Goal: Transaction & Acquisition: Purchase product/service

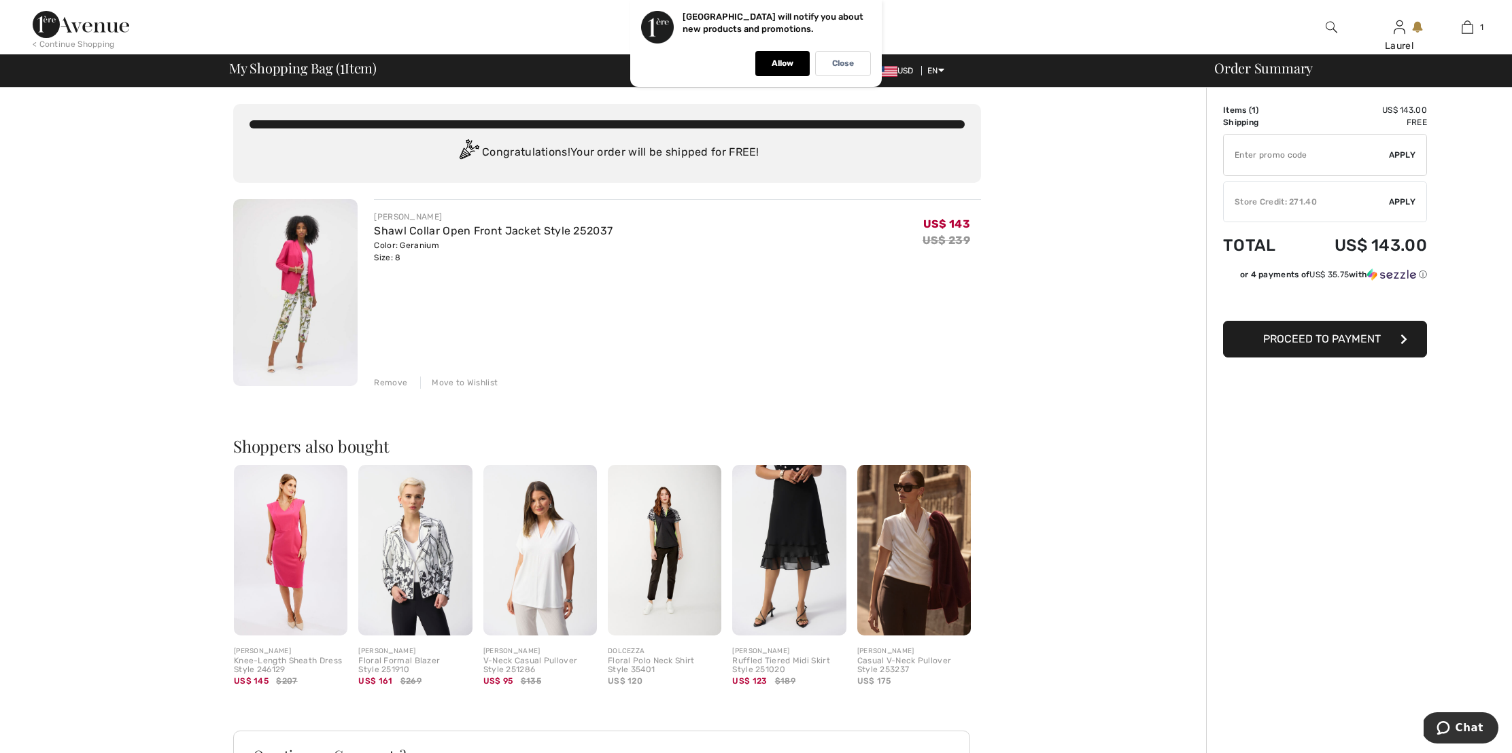
drag, startPoint x: 394, startPoint y: 381, endPoint x: 402, endPoint y: 379, distance: 8.9
click at [394, 381] on div "Remove" at bounding box center [390, 383] width 33 height 12
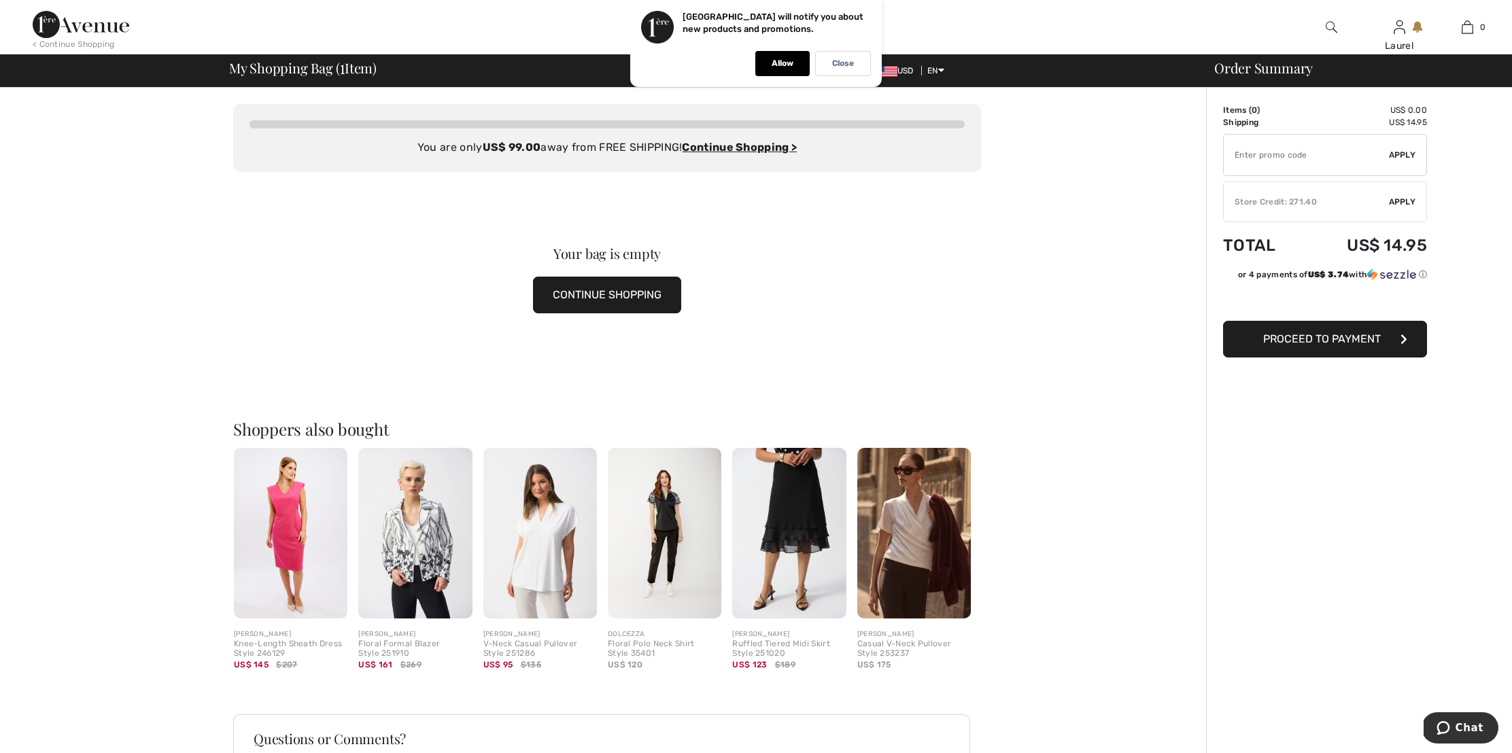
drag, startPoint x: 850, startPoint y: 63, endPoint x: 850, endPoint y: 71, distance: 7.5
click at [850, 63] on p "Close" at bounding box center [843, 63] width 22 height 10
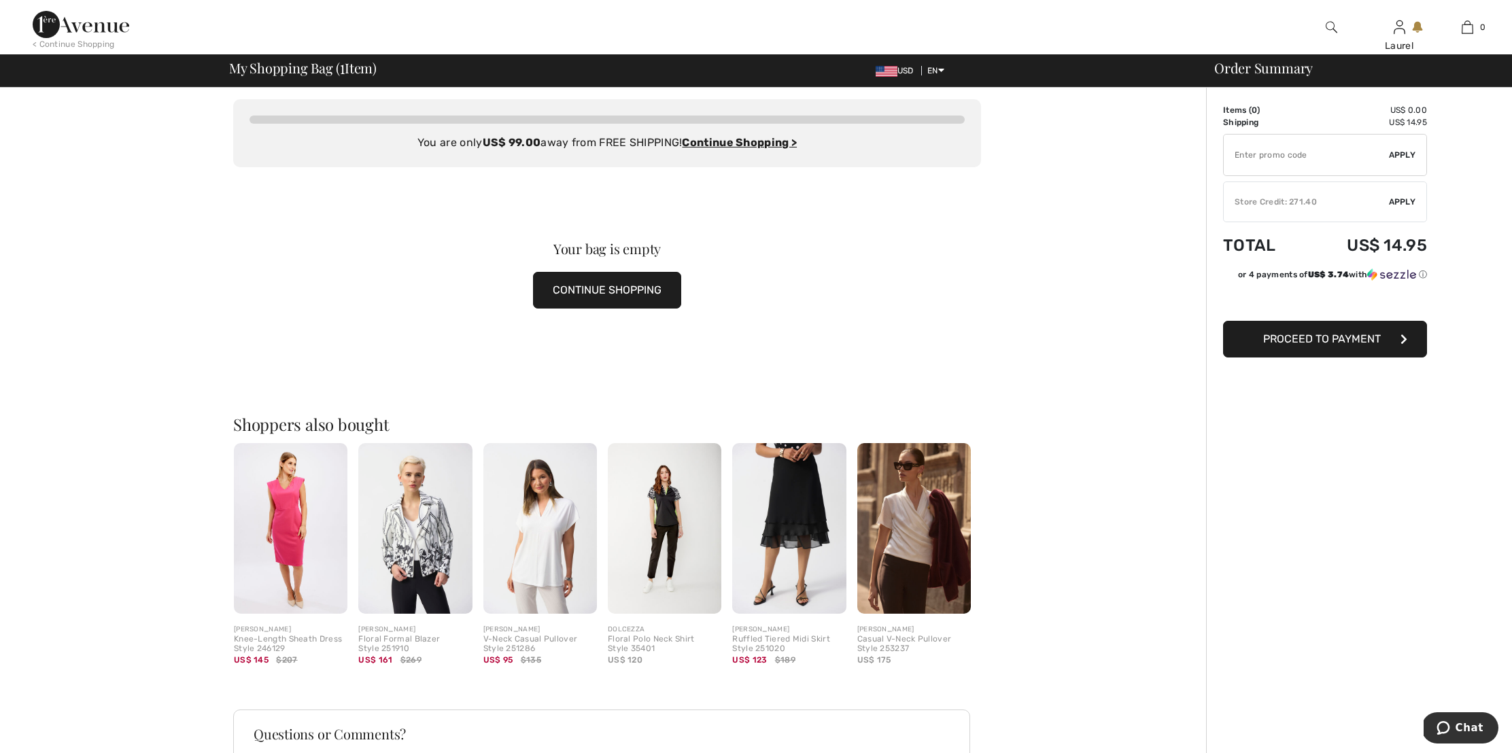
click at [1328, 23] on img at bounding box center [1332, 27] width 12 height 16
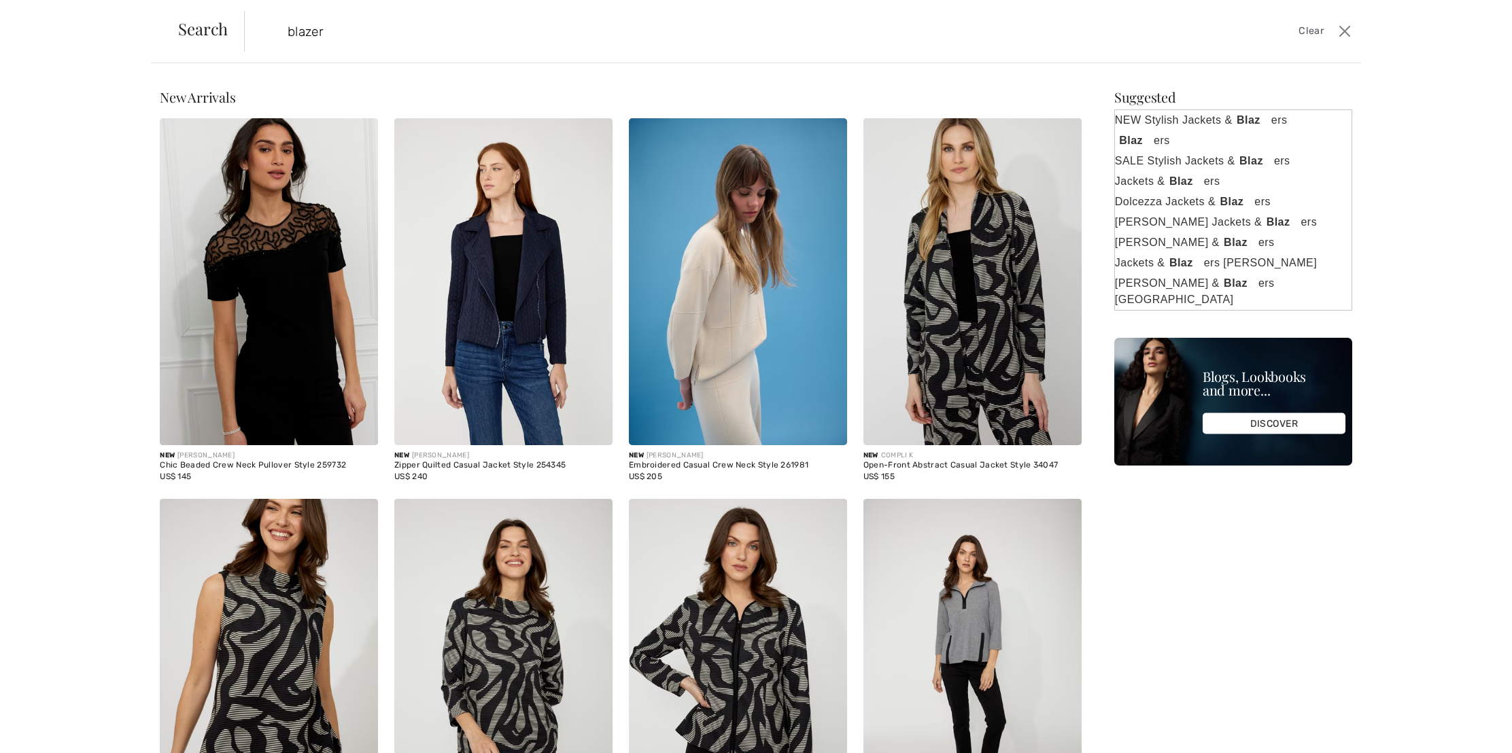
type input "blazer"
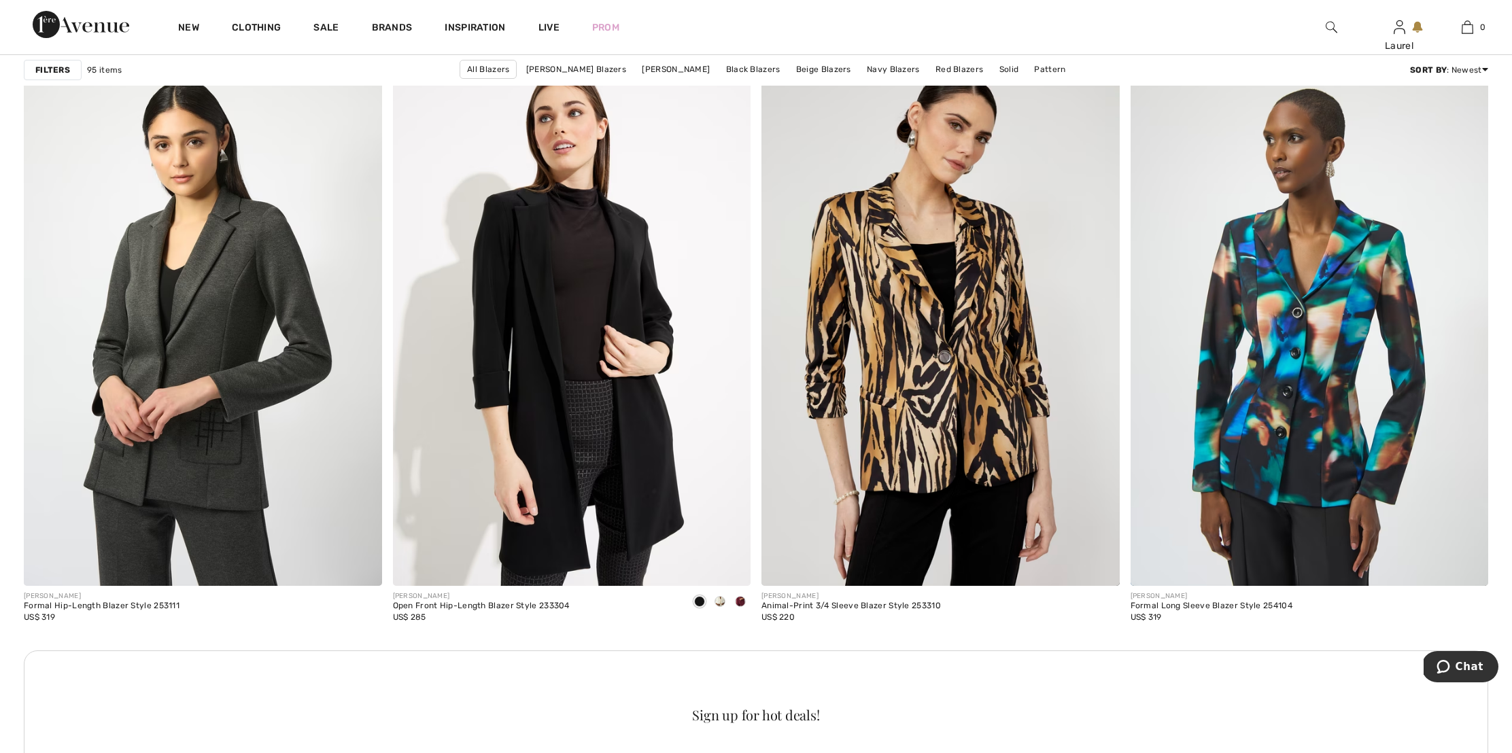
scroll to position [1955, 0]
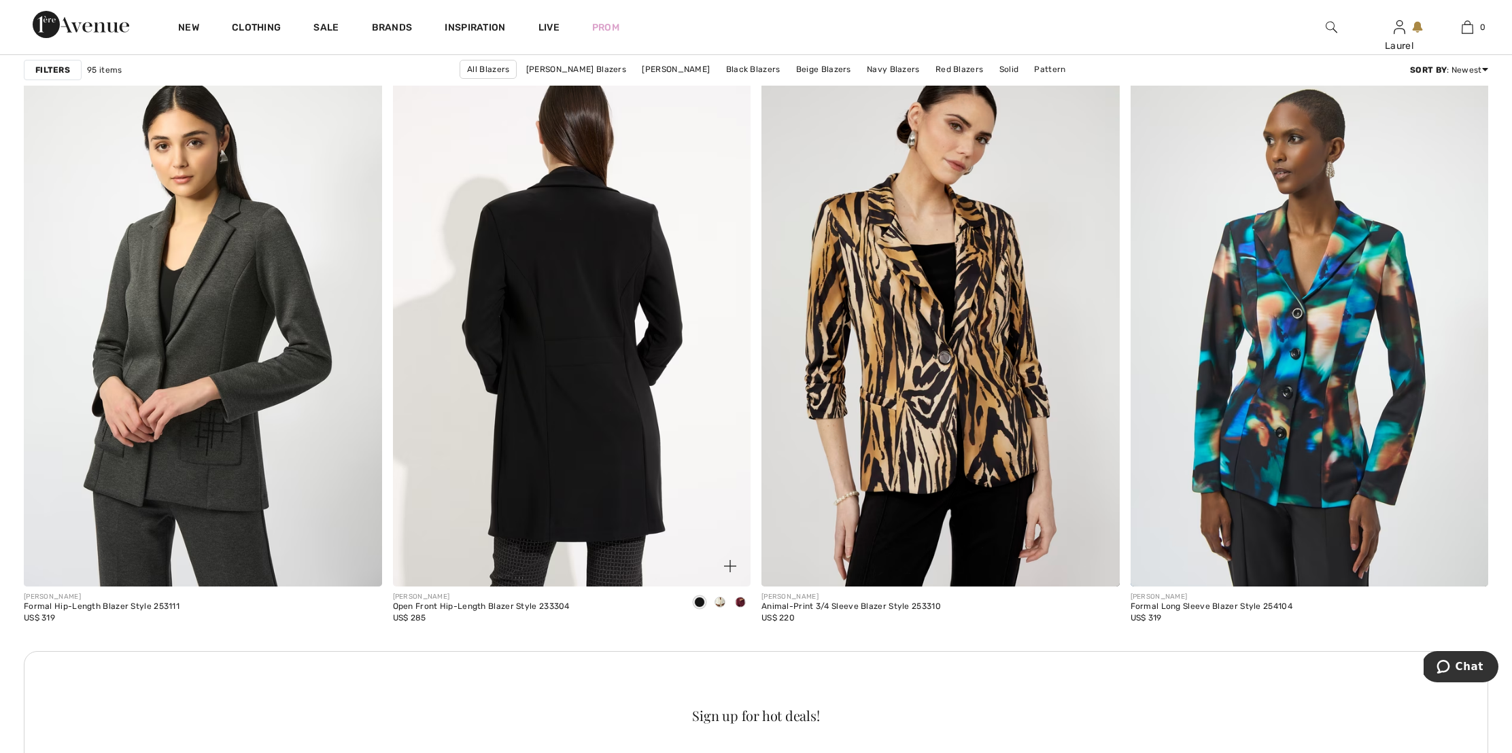
click at [618, 298] on img at bounding box center [572, 318] width 358 height 537
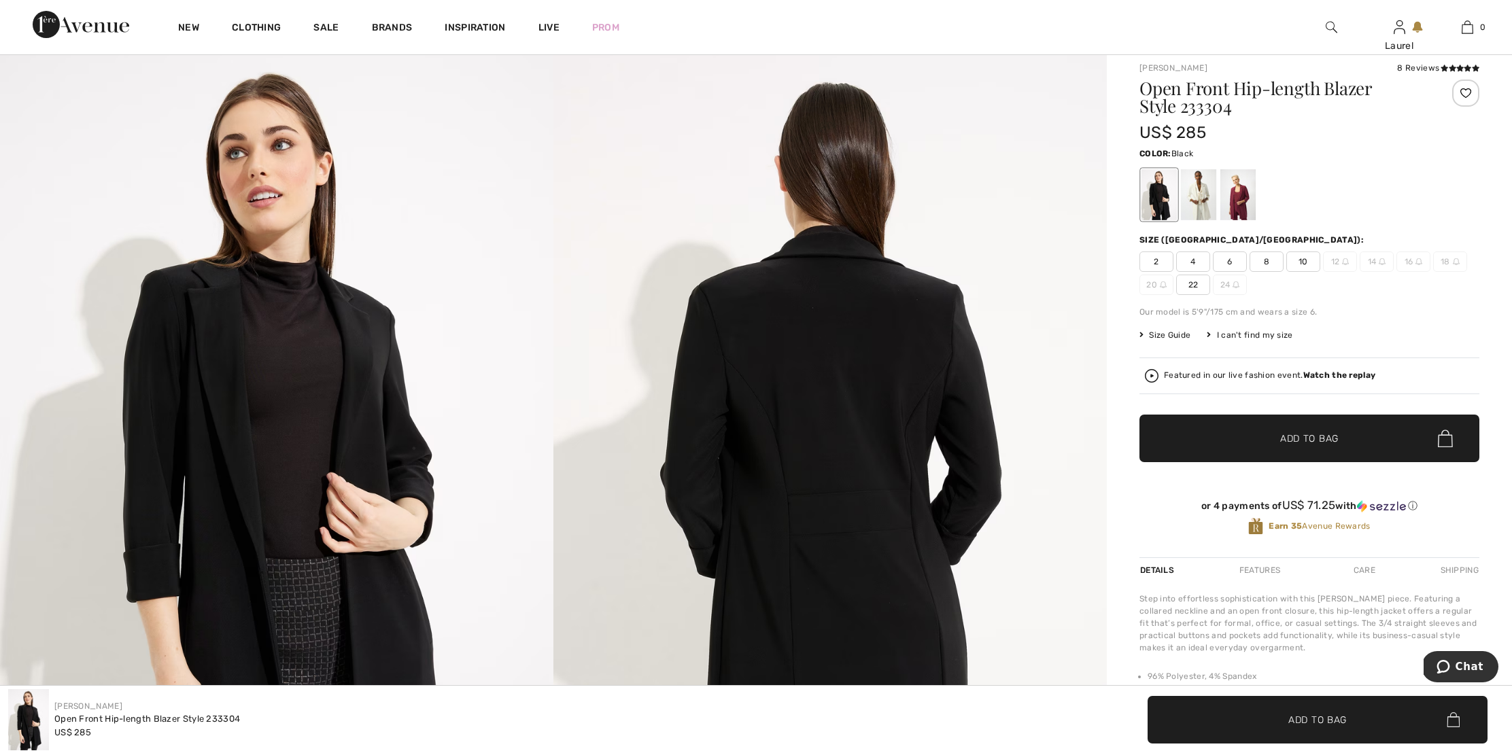
scroll to position [36, 0]
drag, startPoint x: 1205, startPoint y: 196, endPoint x: 1197, endPoint y: 200, distance: 8.8
click at [1205, 196] on div at bounding box center [1198, 194] width 35 height 51
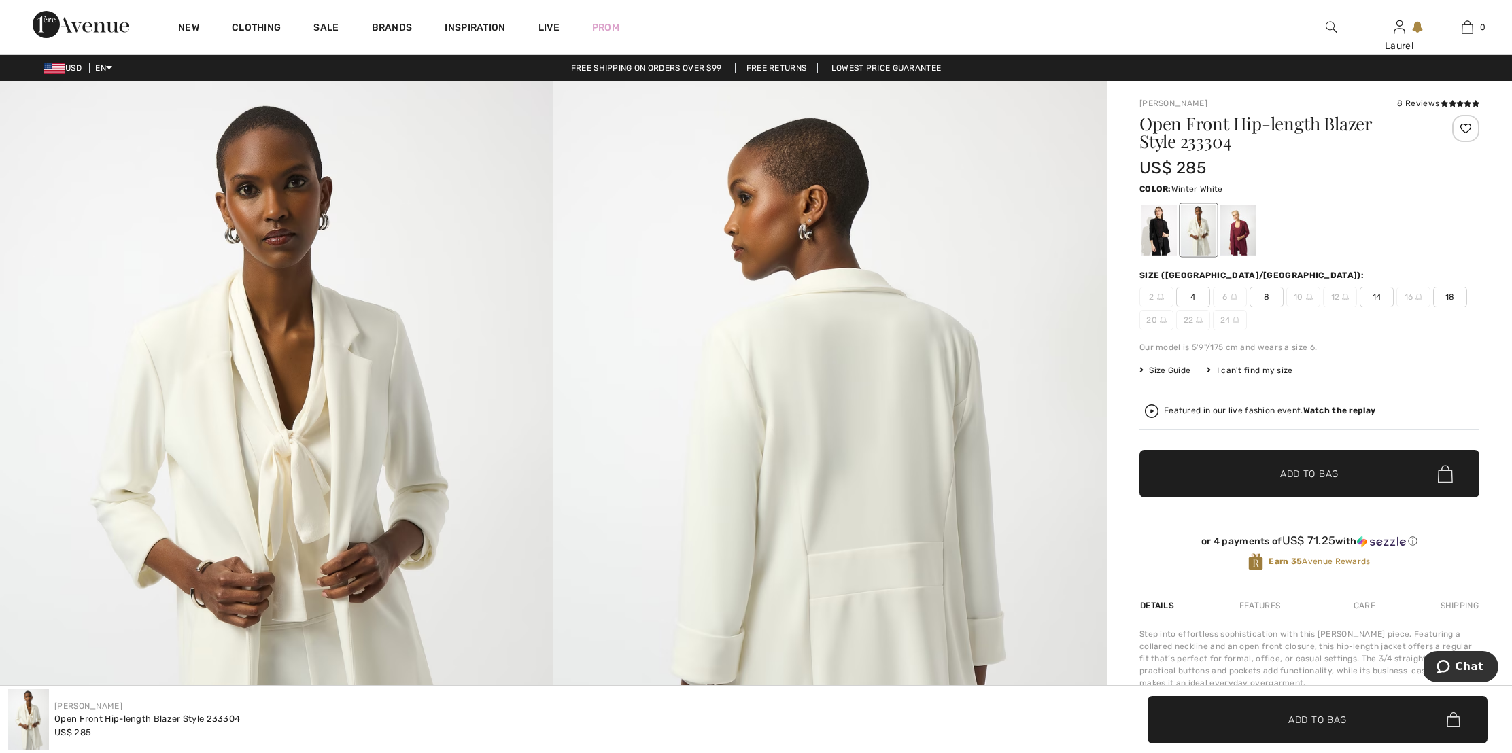
scroll to position [0, 0]
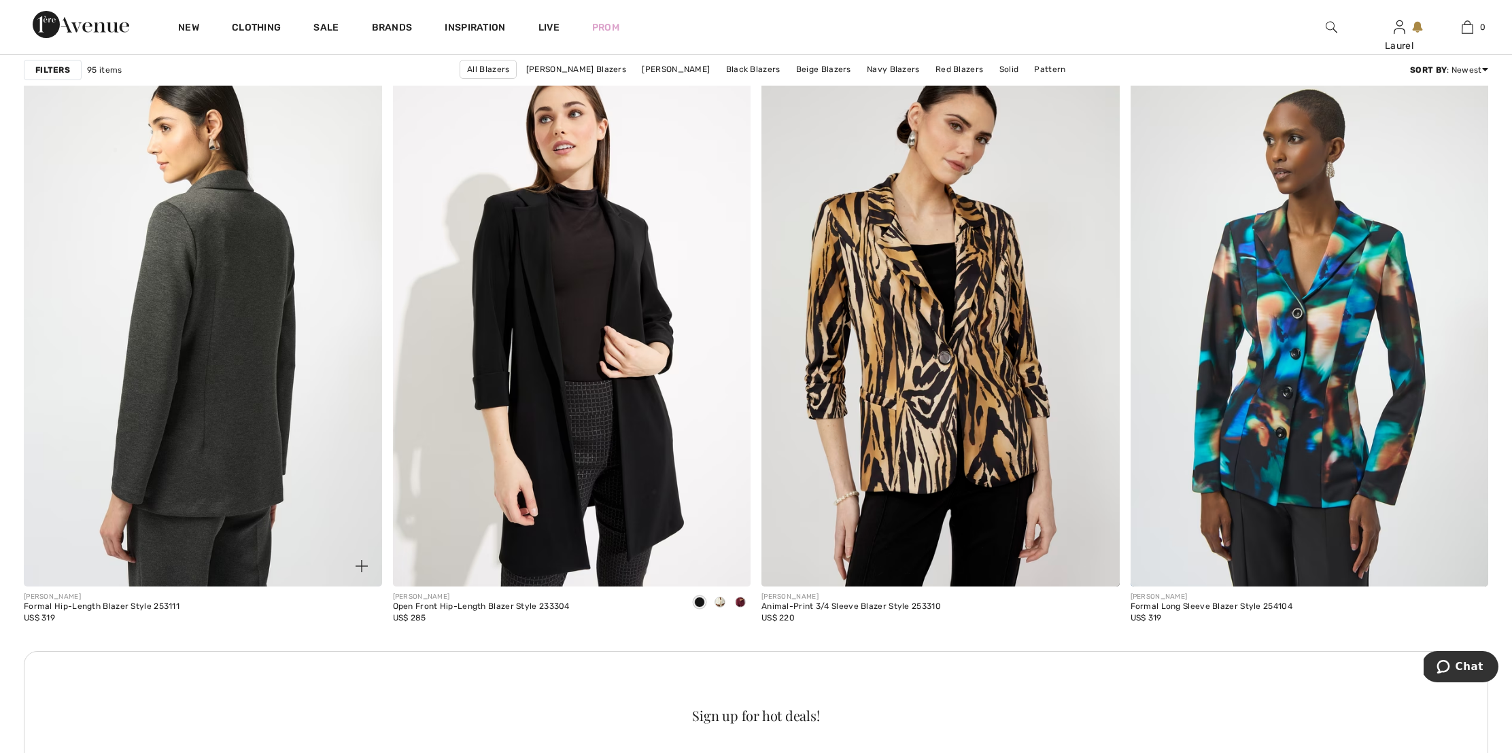
click at [258, 260] on img at bounding box center [203, 318] width 358 height 537
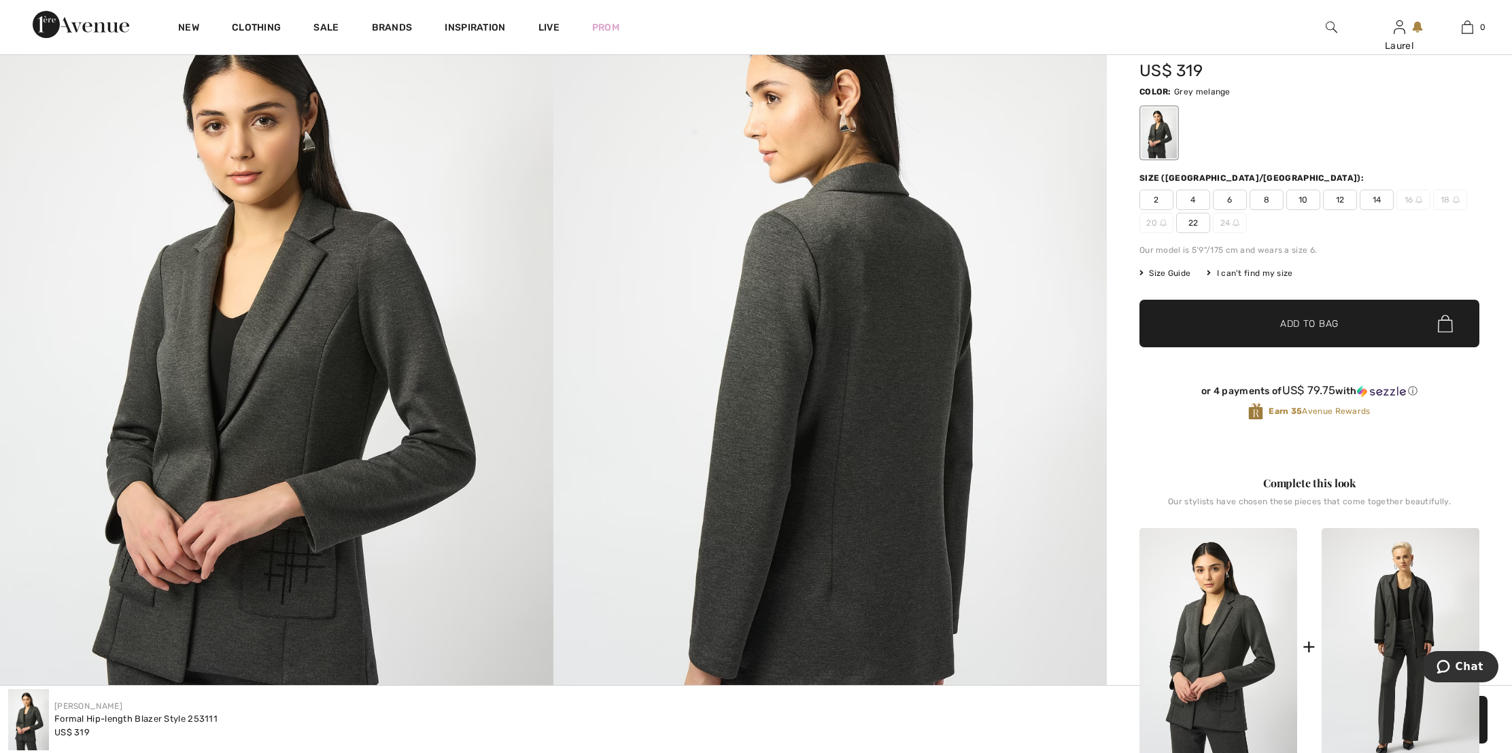
scroll to position [103, 0]
click at [1264, 196] on span "8" at bounding box center [1266, 200] width 34 height 20
click at [1314, 318] on span "Add to Bag" at bounding box center [1309, 324] width 58 height 14
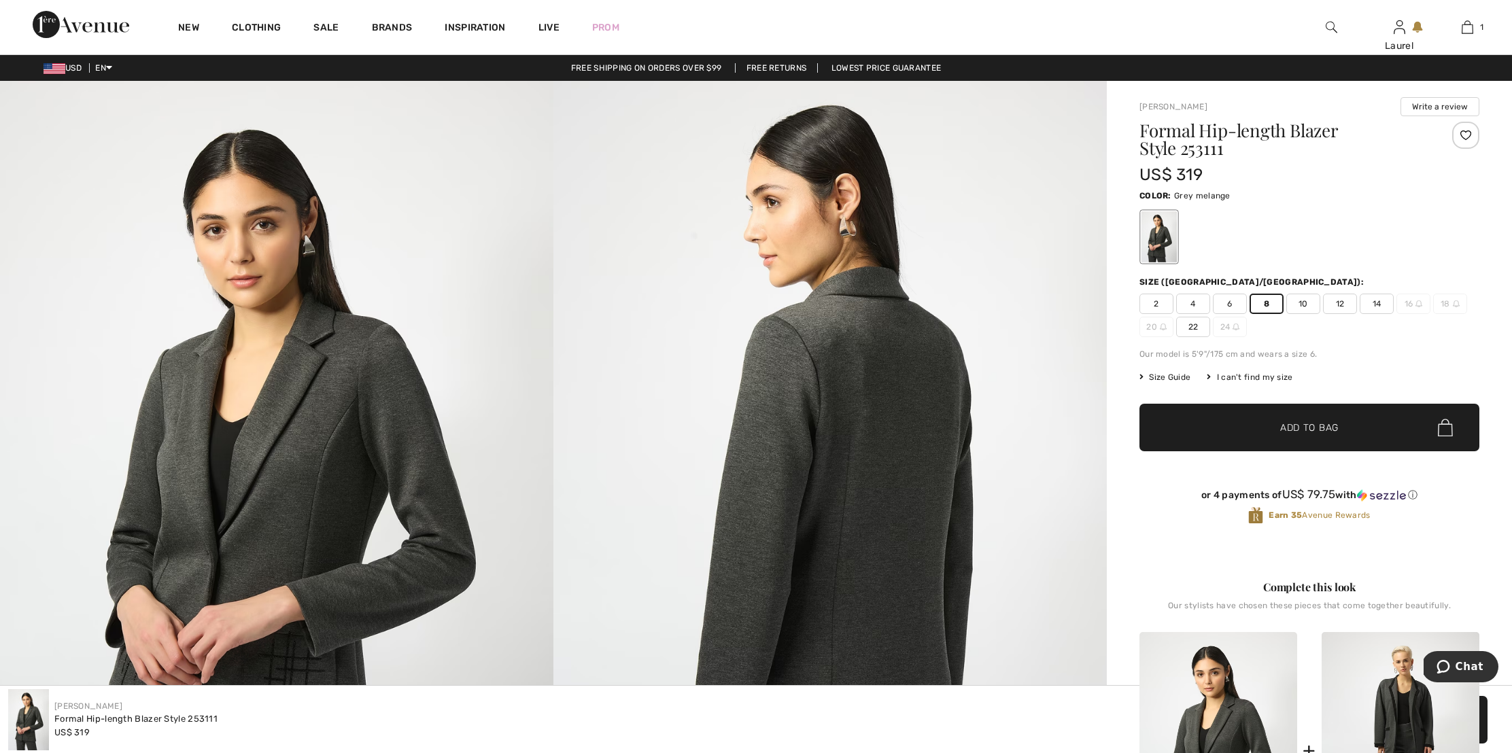
scroll to position [0, 0]
click at [1327, 23] on img at bounding box center [1332, 27] width 12 height 16
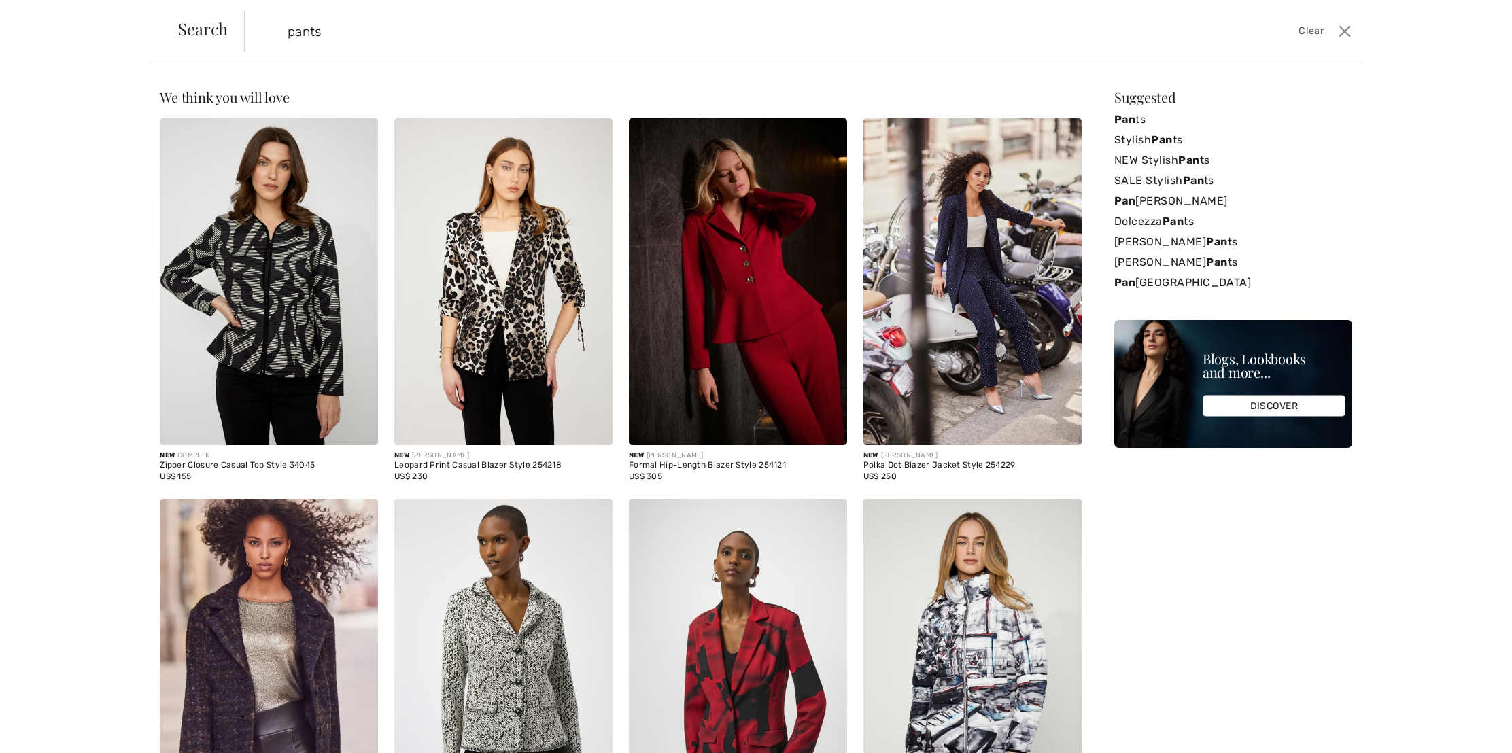
type input "pants"
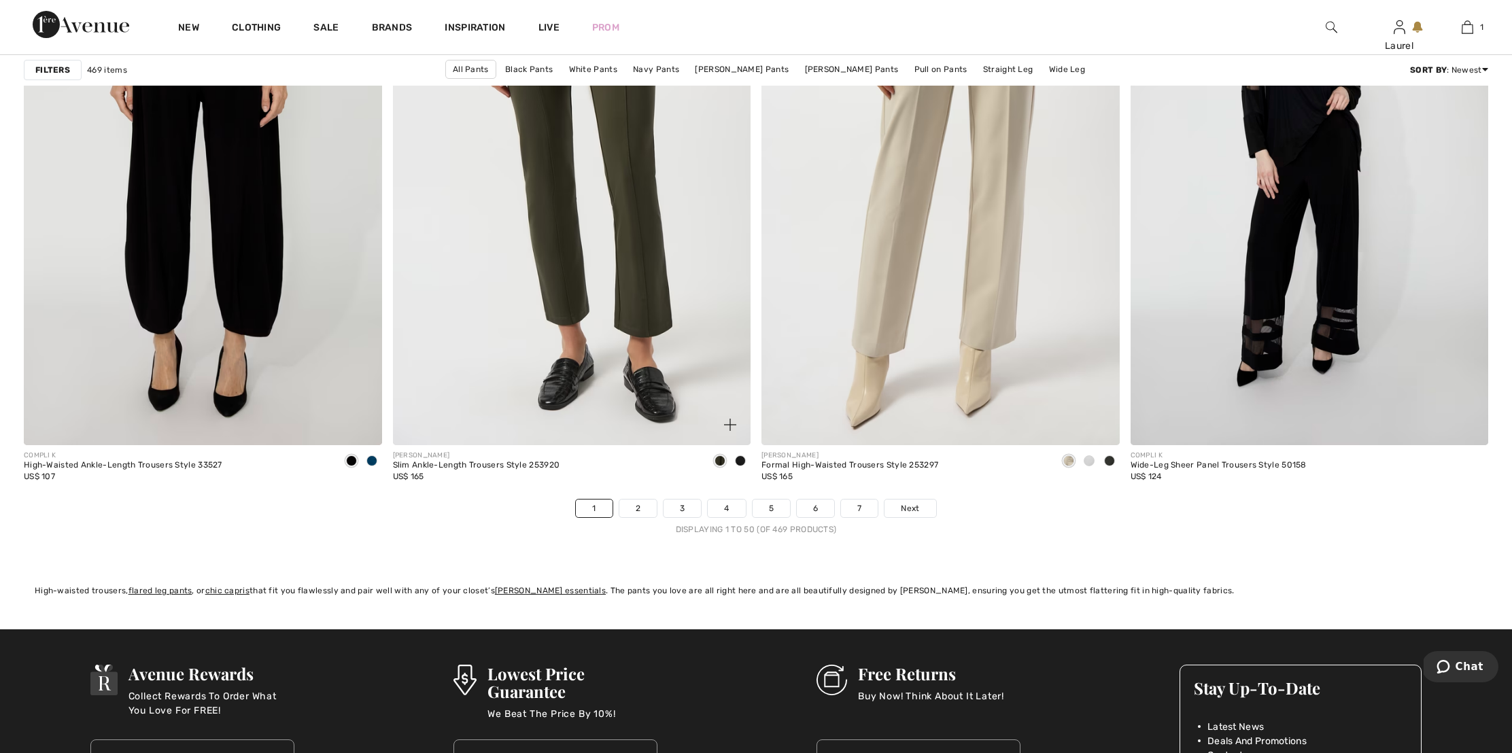
scroll to position [8879, 0]
click at [641, 505] on link "2" at bounding box center [637, 508] width 37 height 18
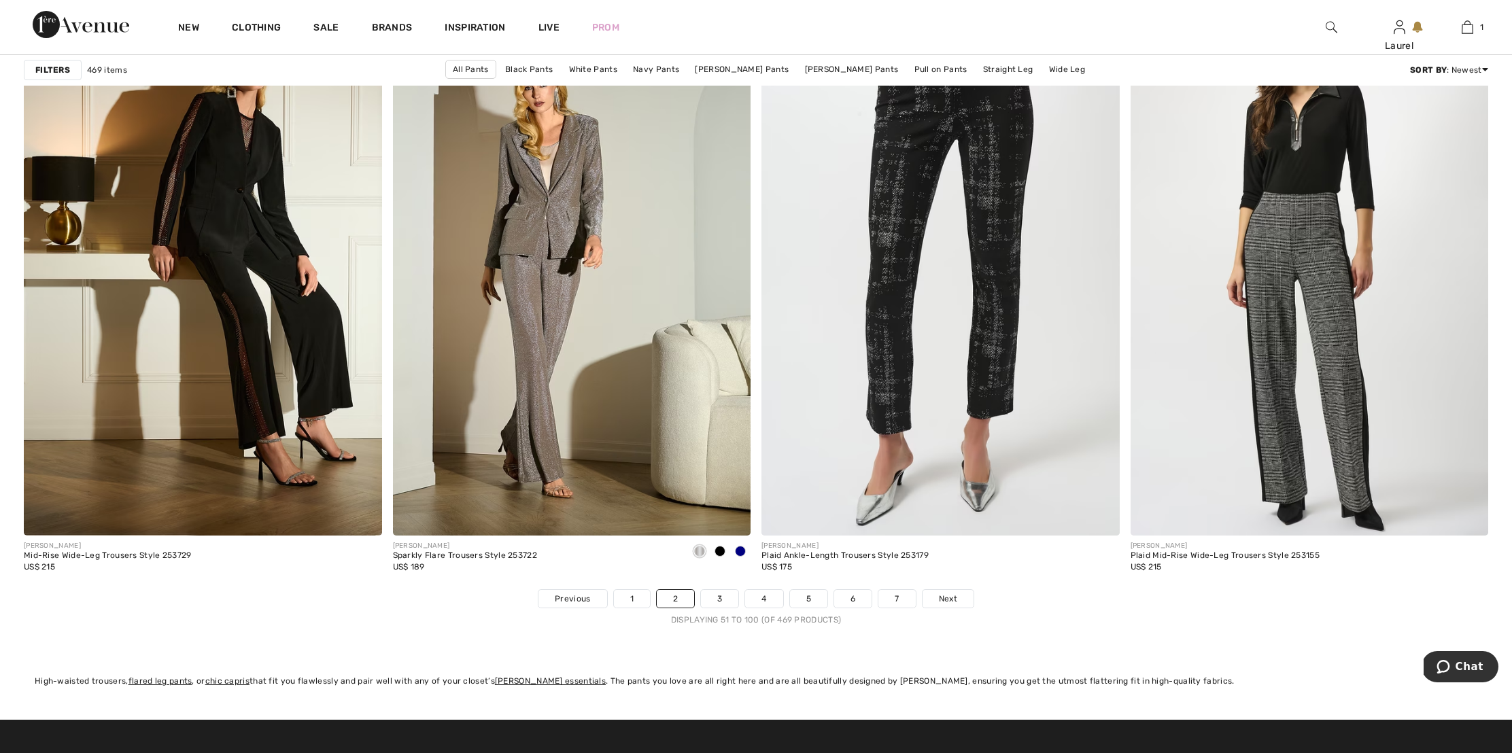
scroll to position [8790, 0]
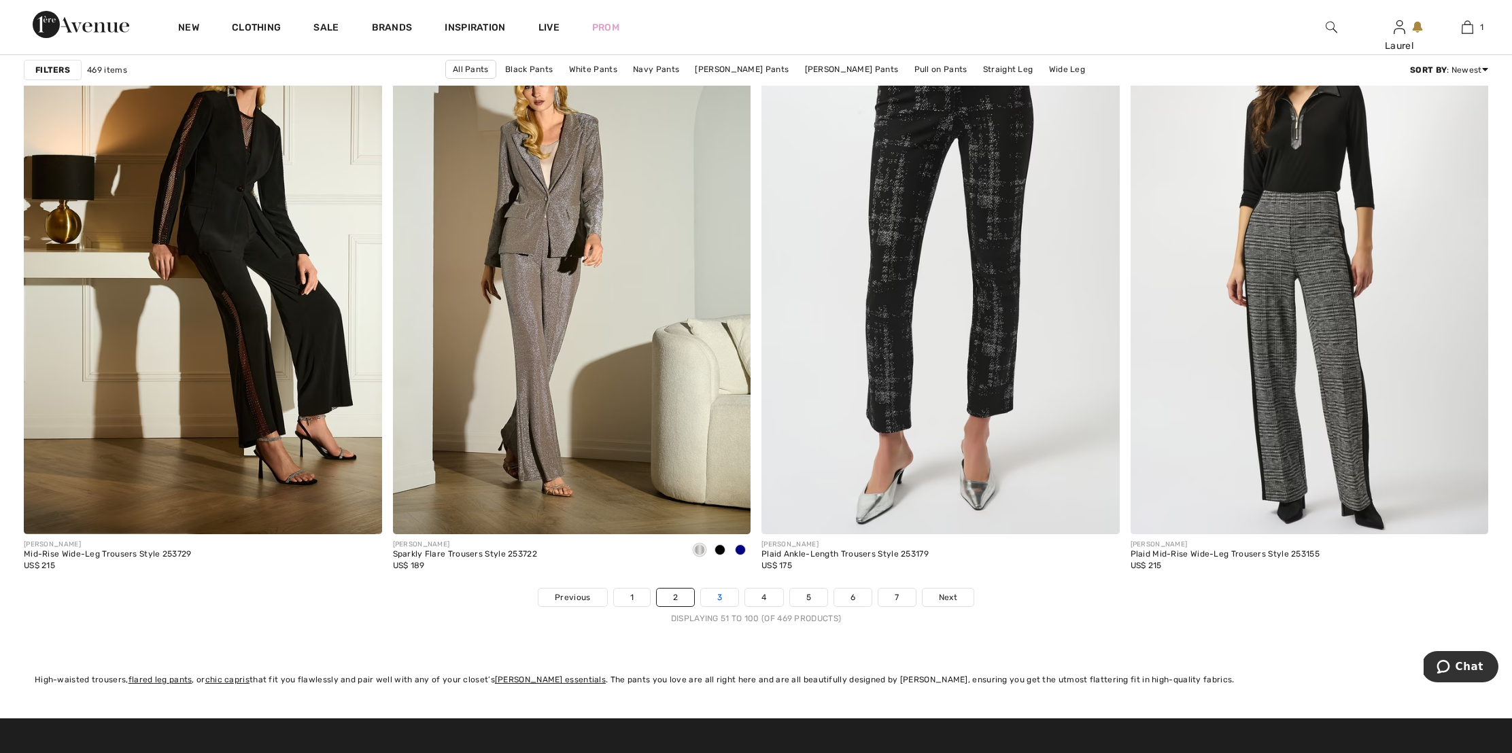
click at [719, 596] on link "3" at bounding box center [719, 598] width 37 height 18
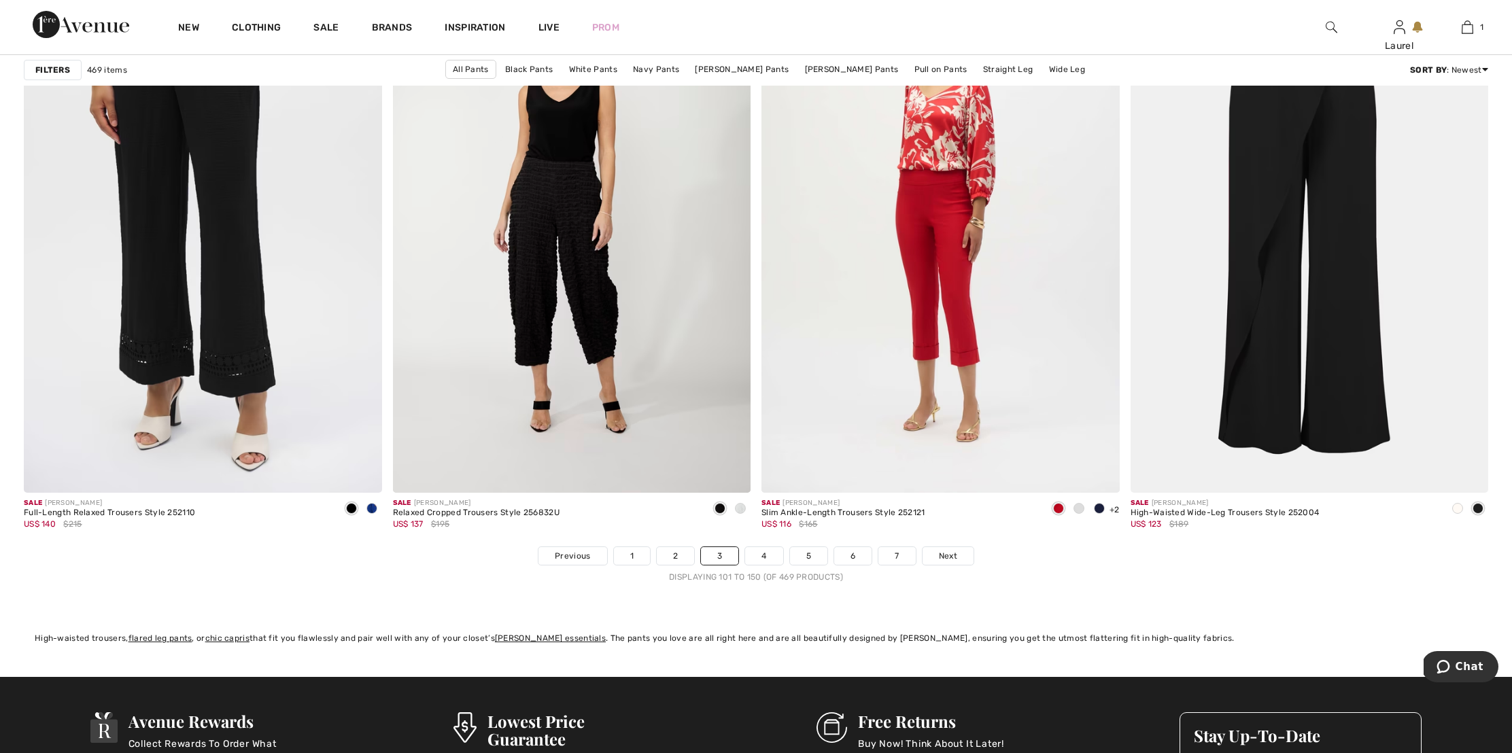
scroll to position [8832, 0]
click at [765, 558] on link "4" at bounding box center [763, 556] width 37 height 18
click at [765, 551] on link "4" at bounding box center [763, 556] width 37 height 18
drag, startPoint x: 770, startPoint y: 555, endPoint x: 752, endPoint y: 561, distance: 18.7
click at [770, 555] on link "4" at bounding box center [763, 556] width 37 height 18
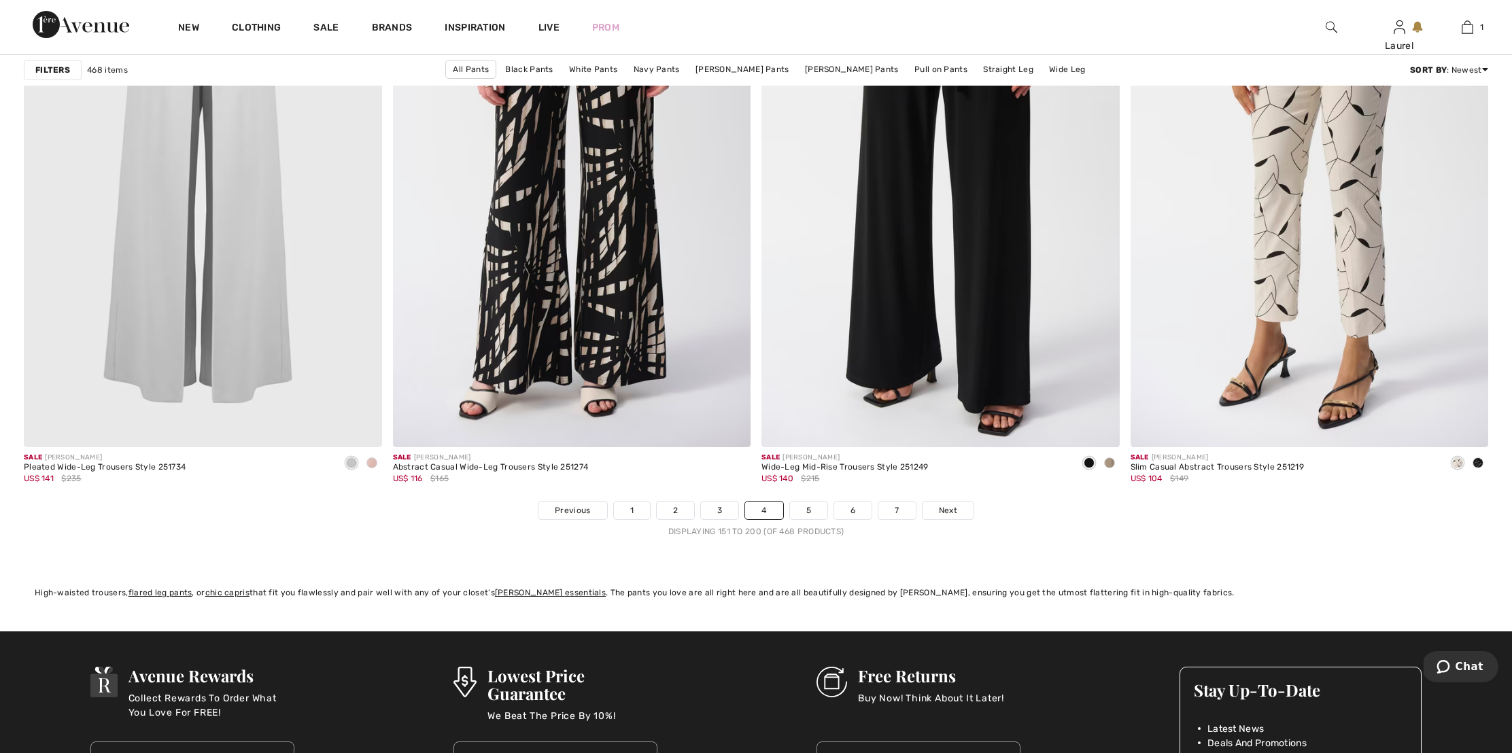
scroll to position [8878, 0]
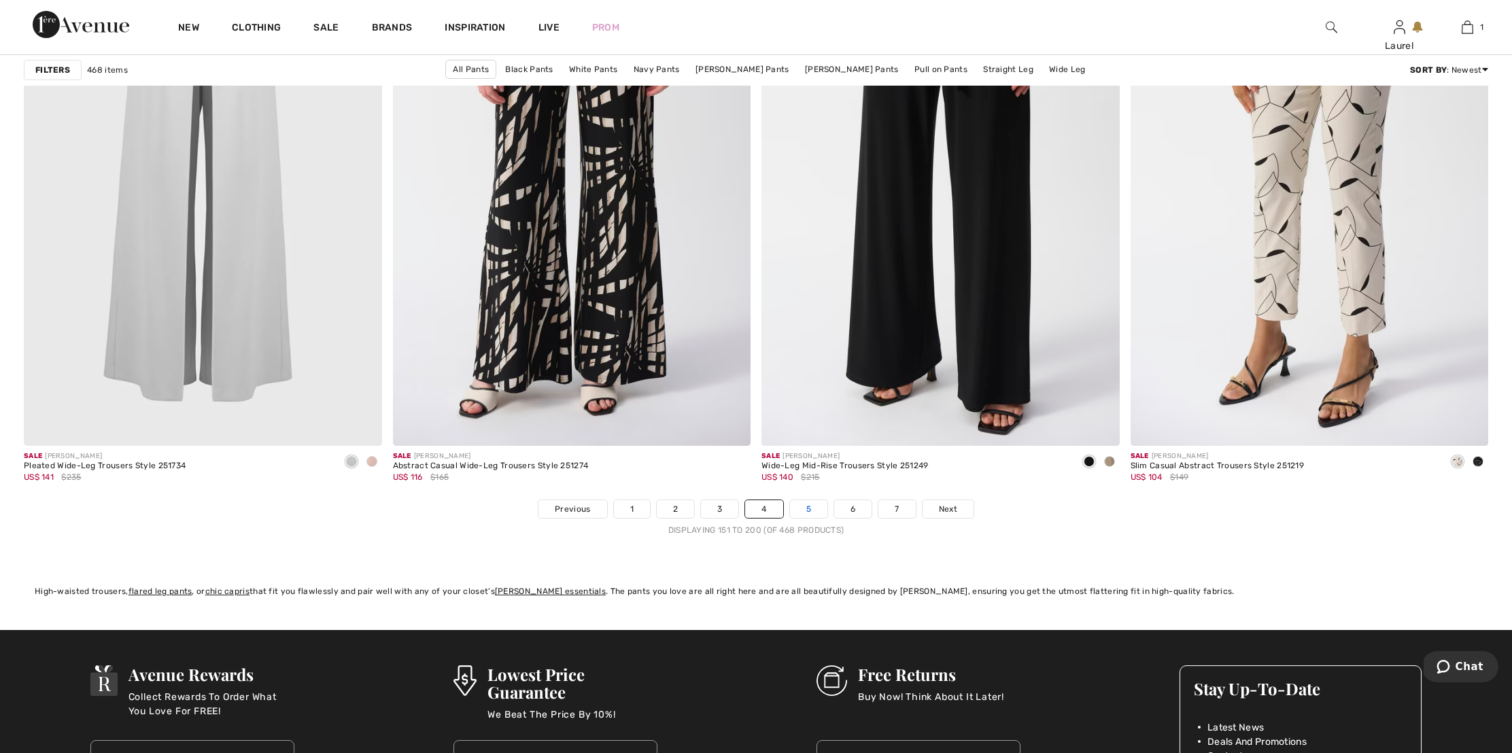
click at [808, 505] on link "5" at bounding box center [808, 509] width 37 height 18
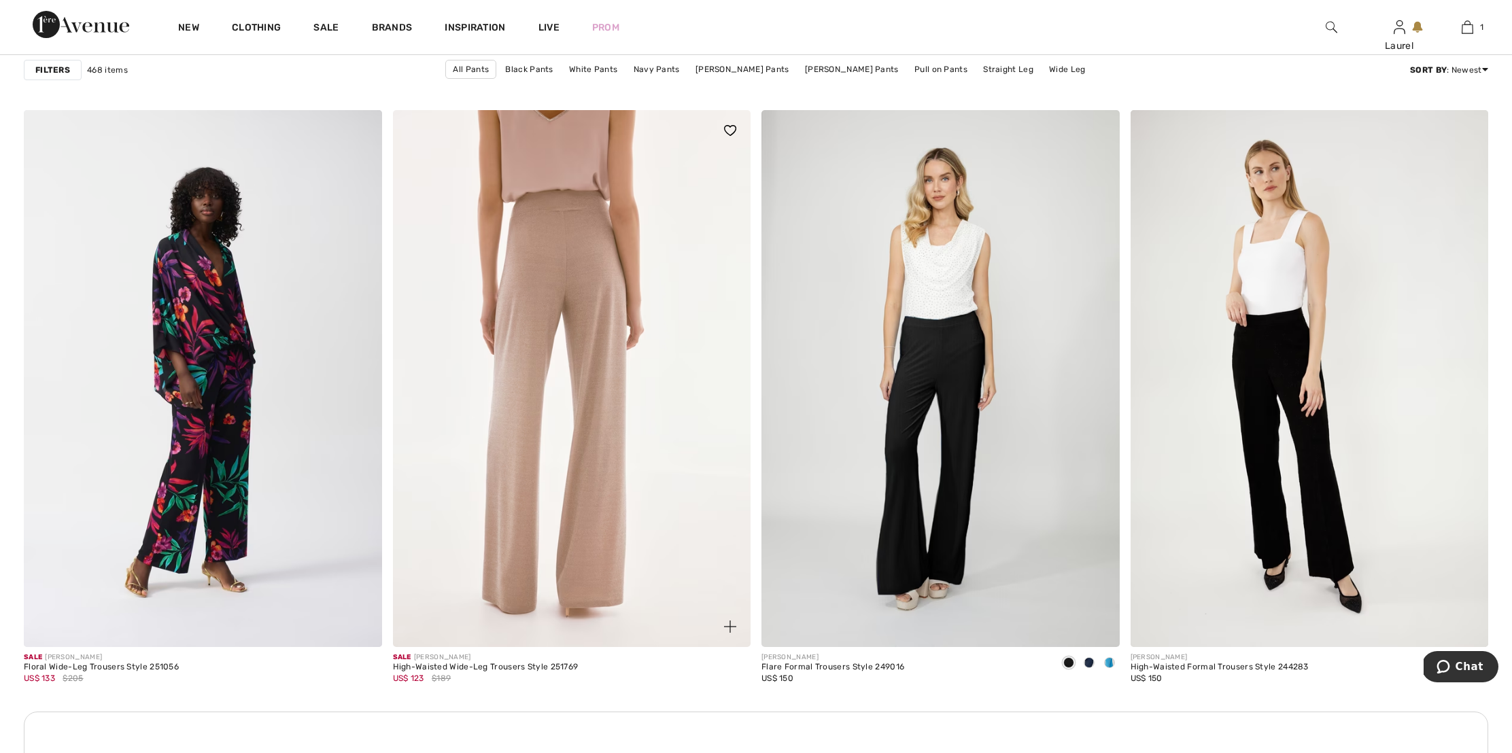
scroll to position [1896, 0]
click at [564, 240] on img at bounding box center [572, 377] width 358 height 537
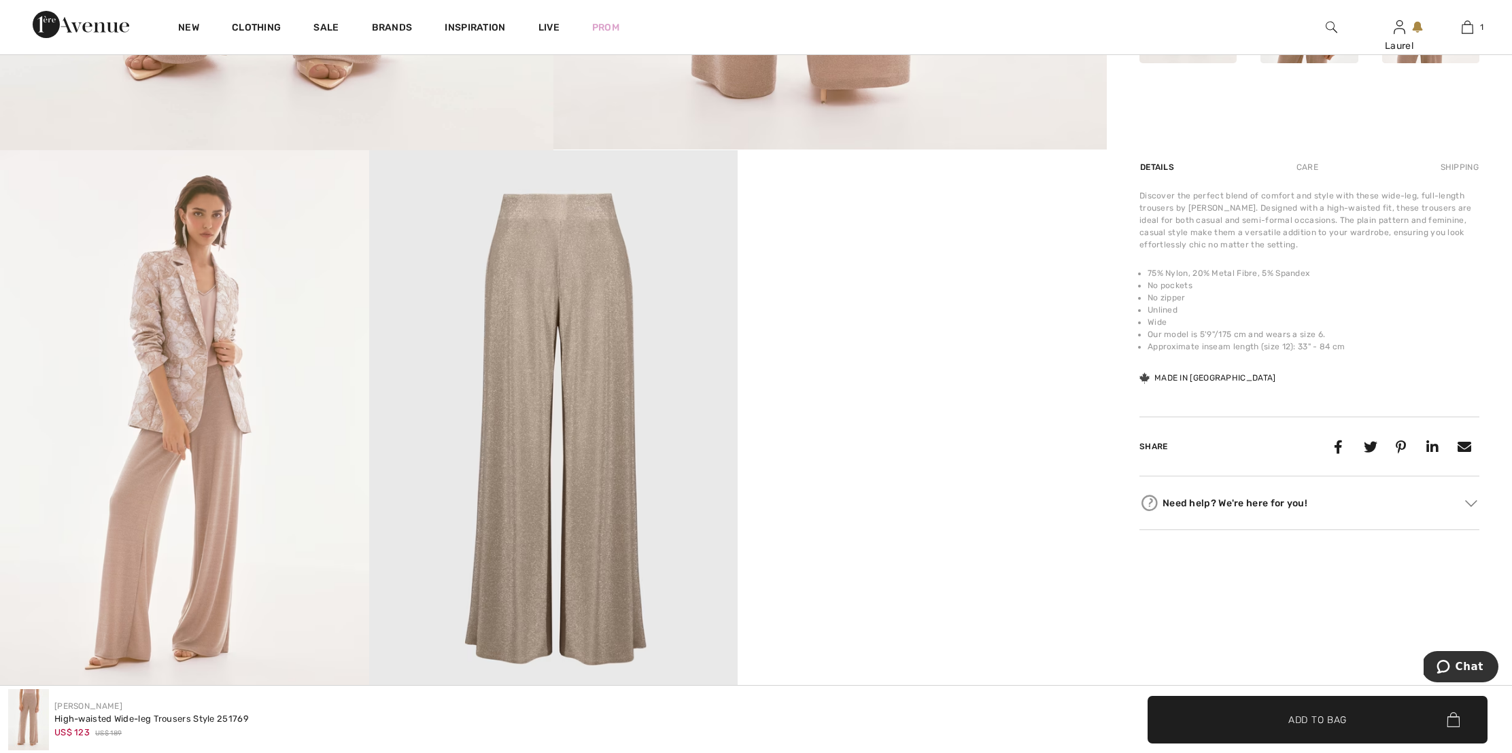
scroll to position [761, 0]
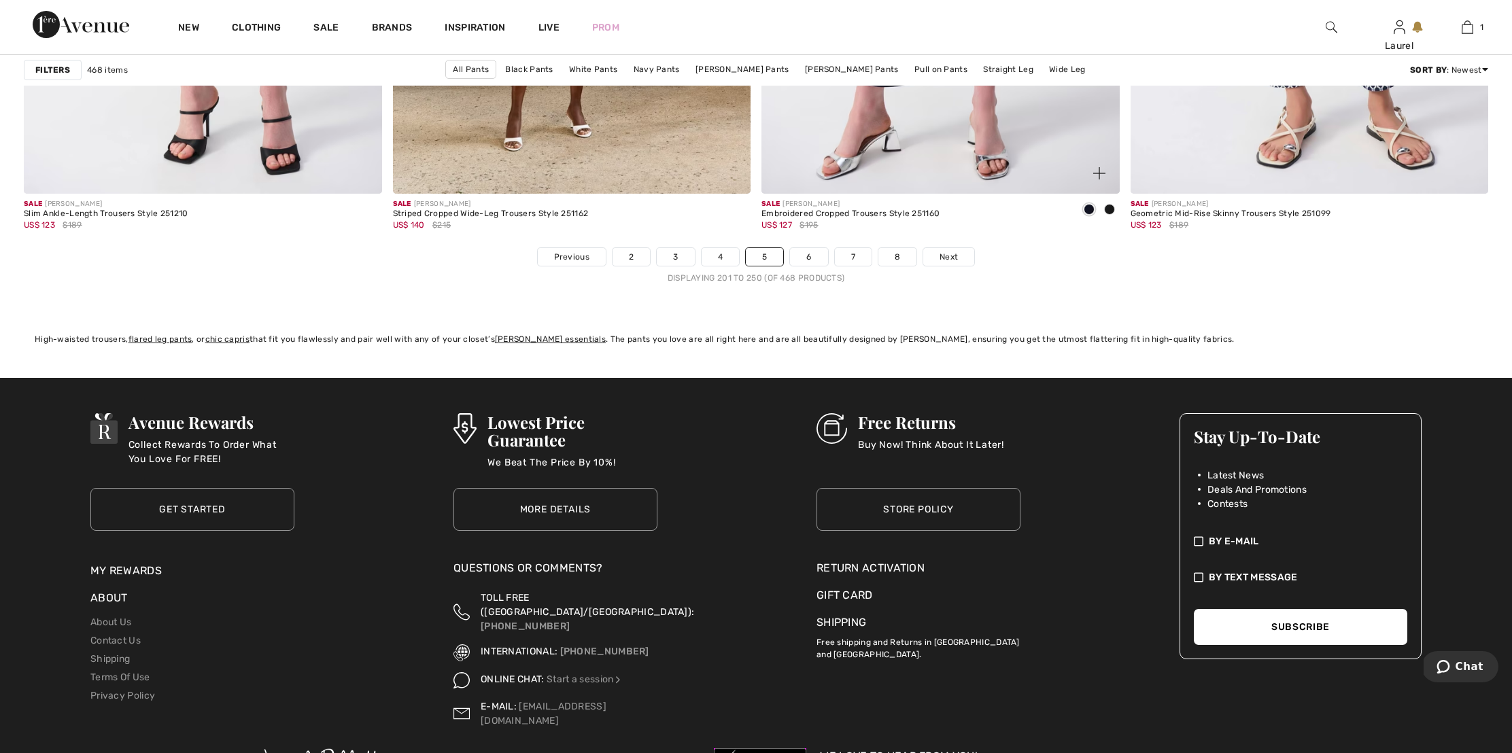
scroll to position [9132, 0]
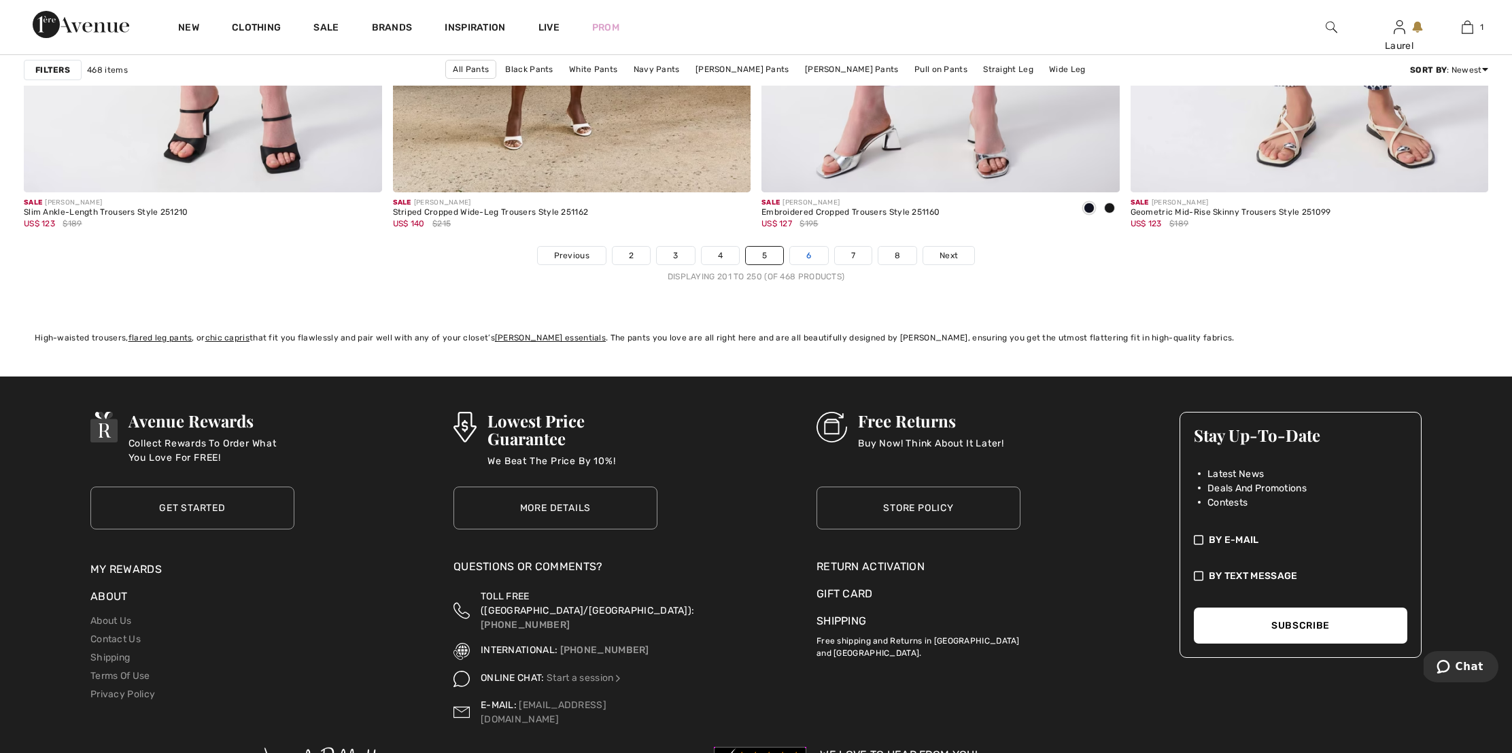
click at [810, 256] on link "6" at bounding box center [808, 256] width 37 height 18
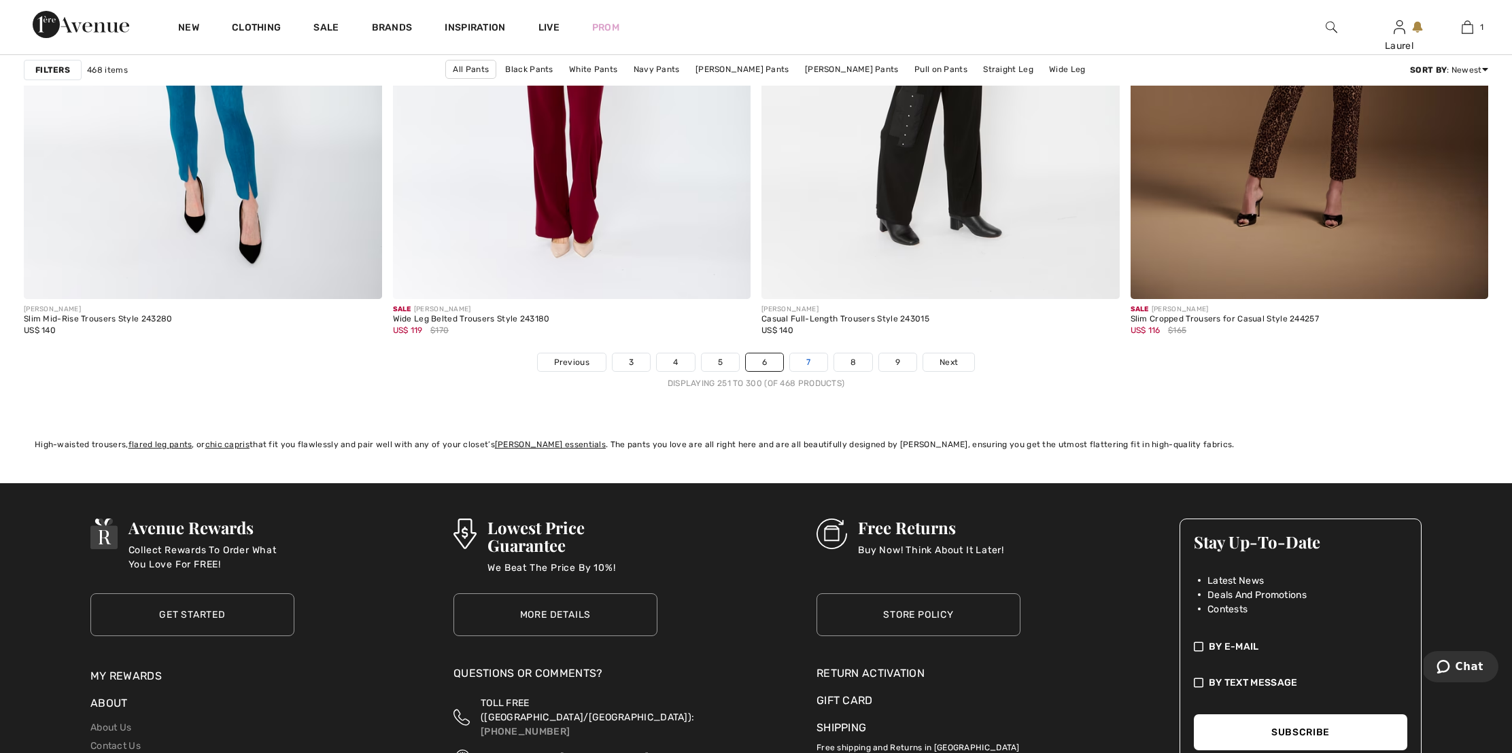
scroll to position [9026, 0]
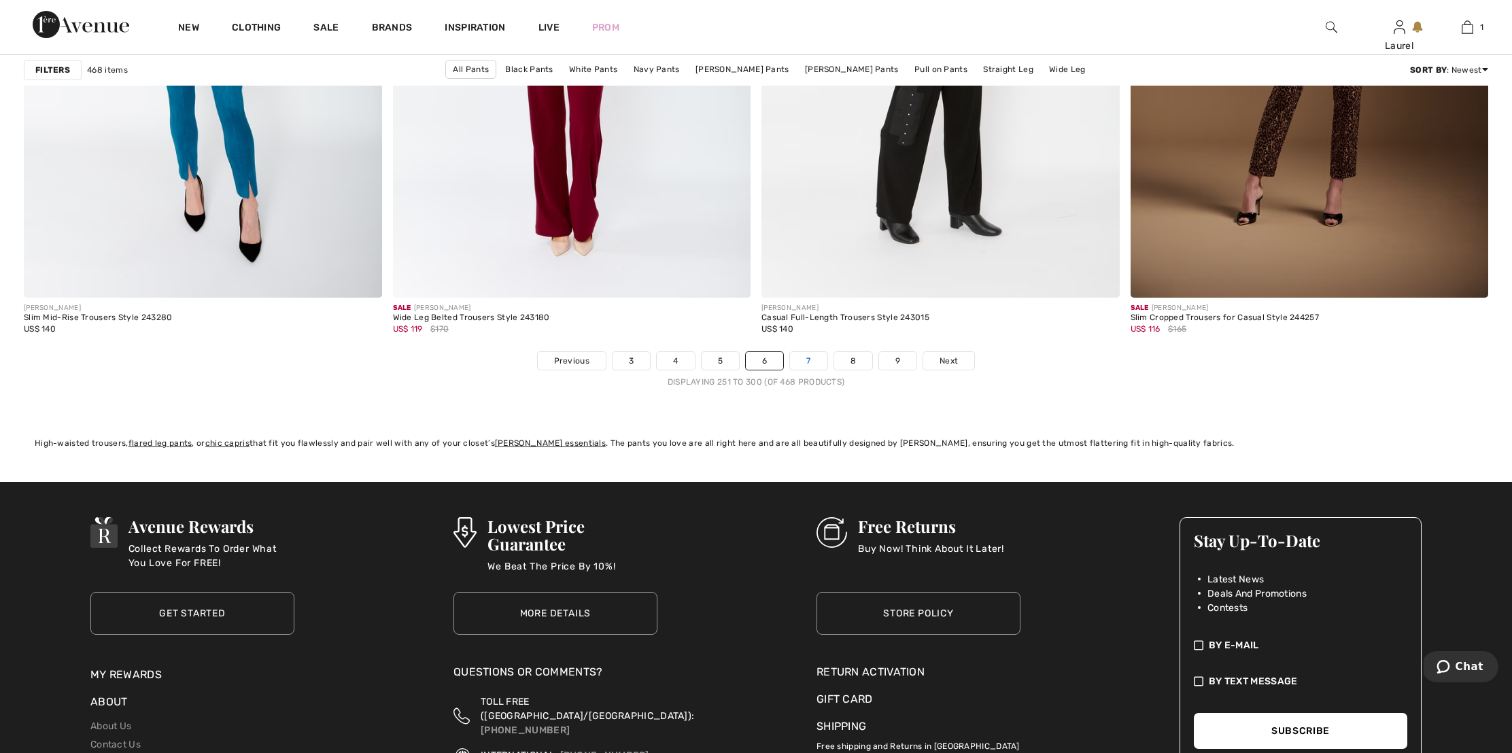
click at [809, 357] on link "7" at bounding box center [808, 361] width 37 height 18
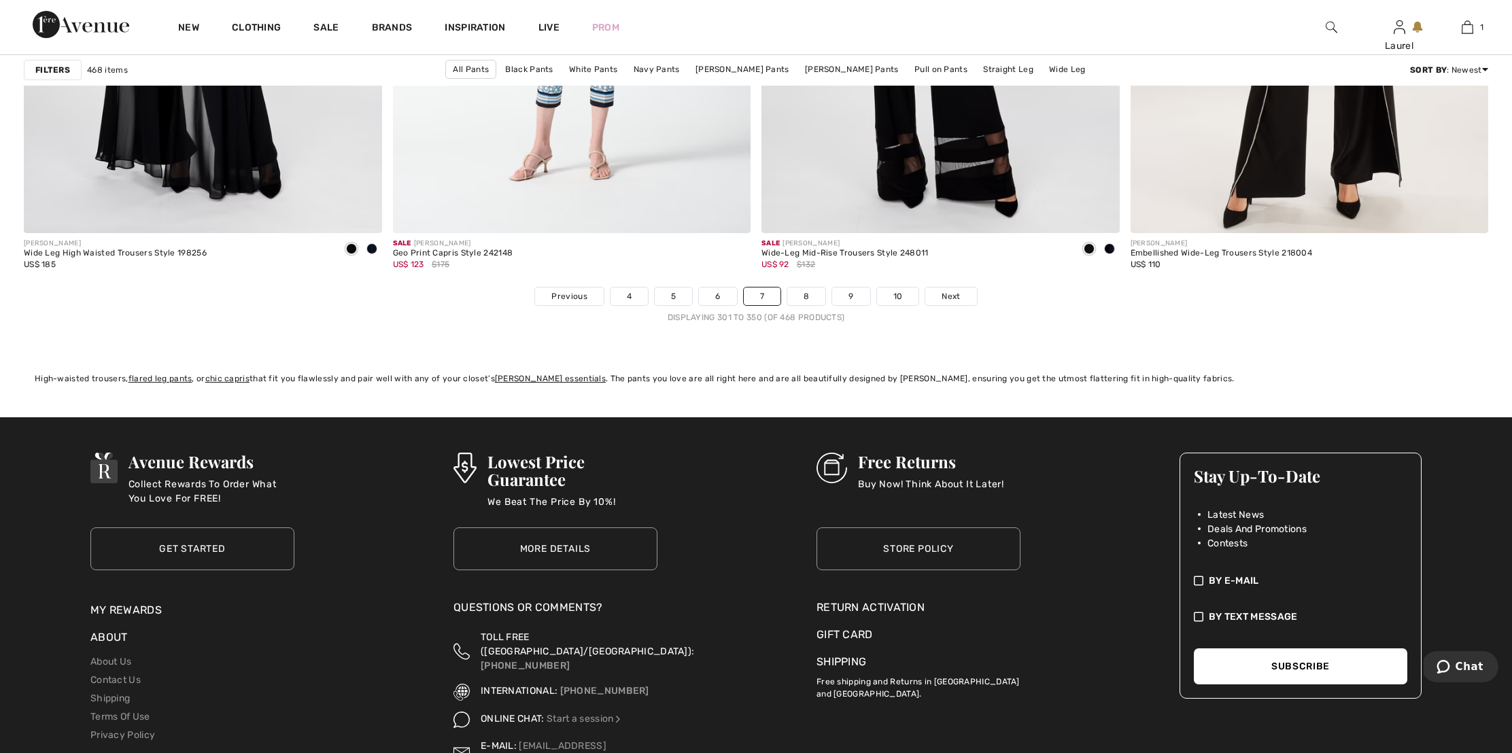
scroll to position [9115, 0]
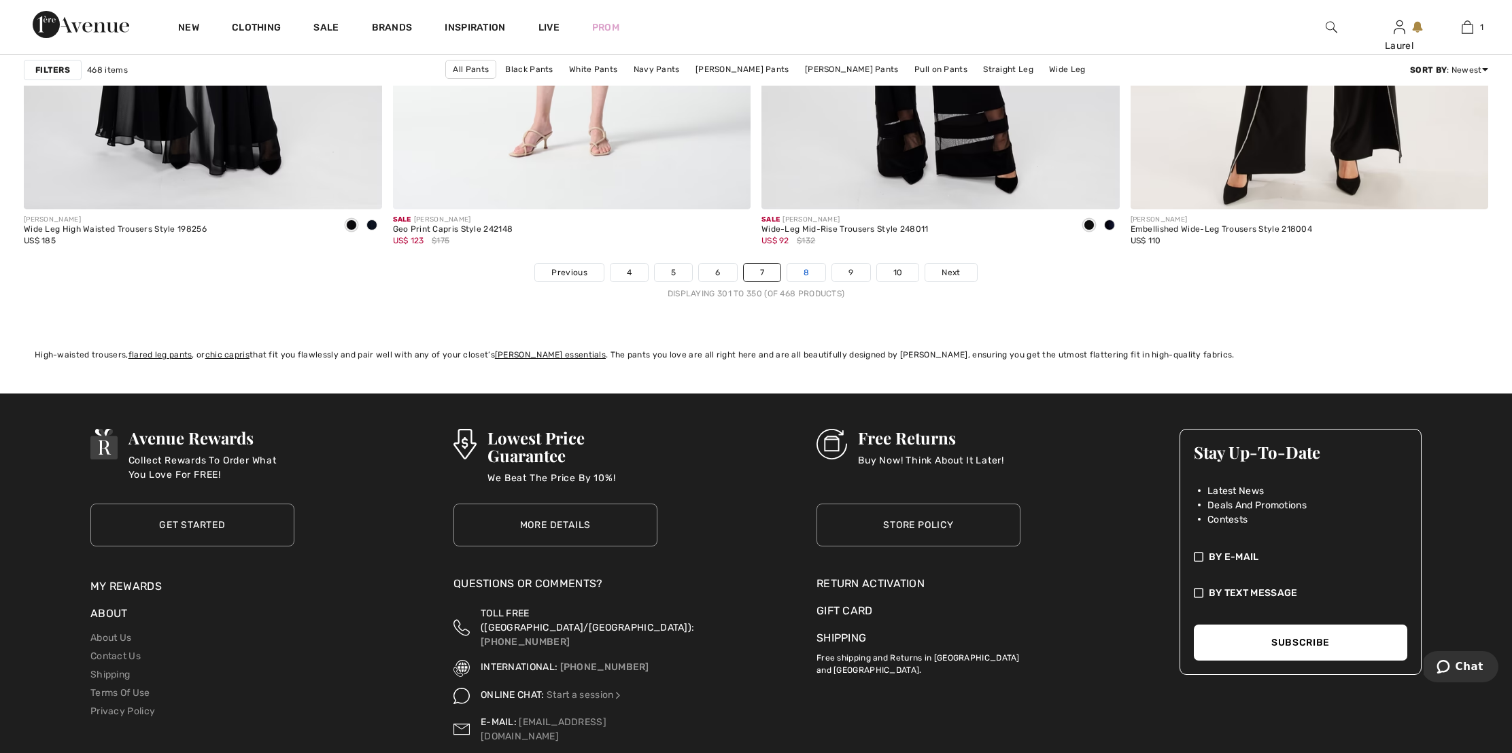
click at [806, 269] on link "8" at bounding box center [806, 273] width 38 height 18
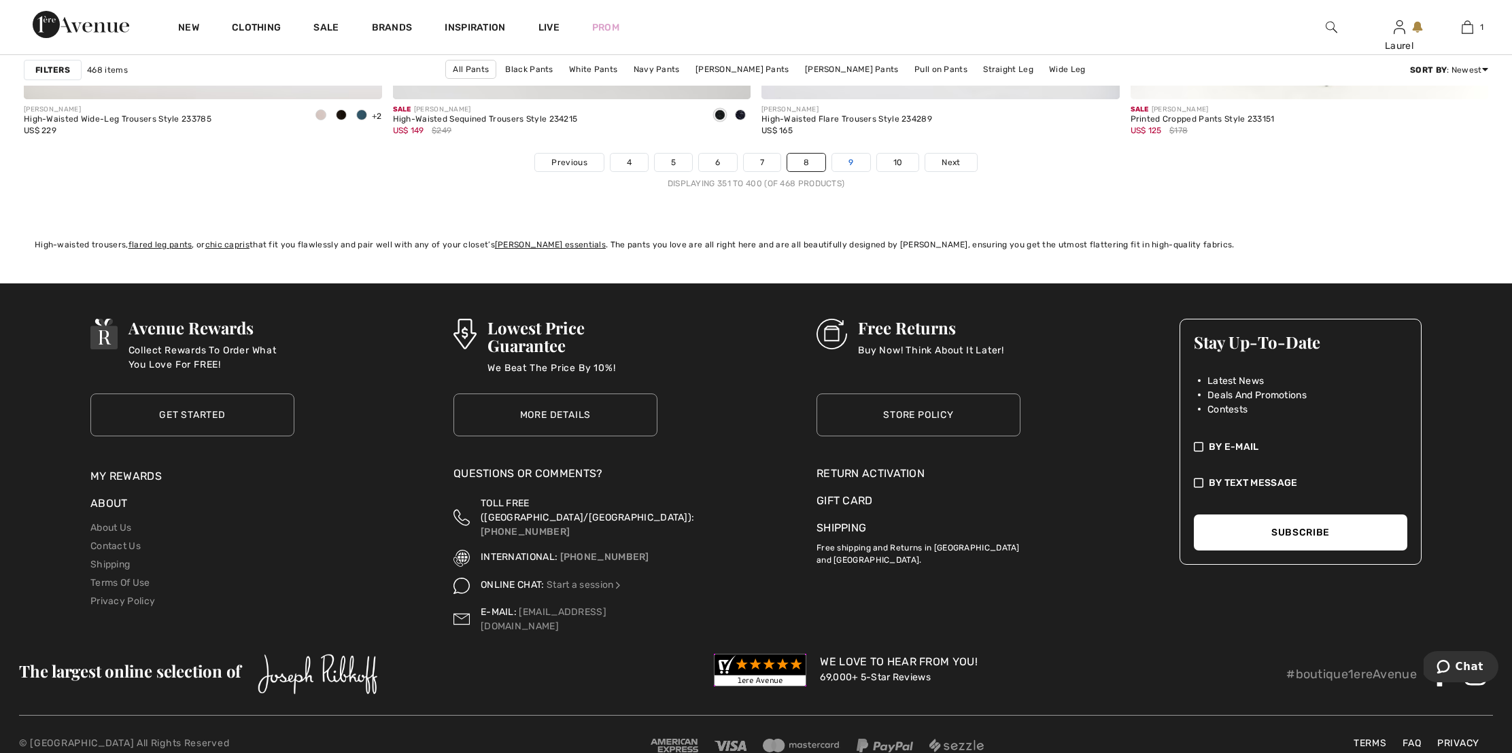
scroll to position [9227, 0]
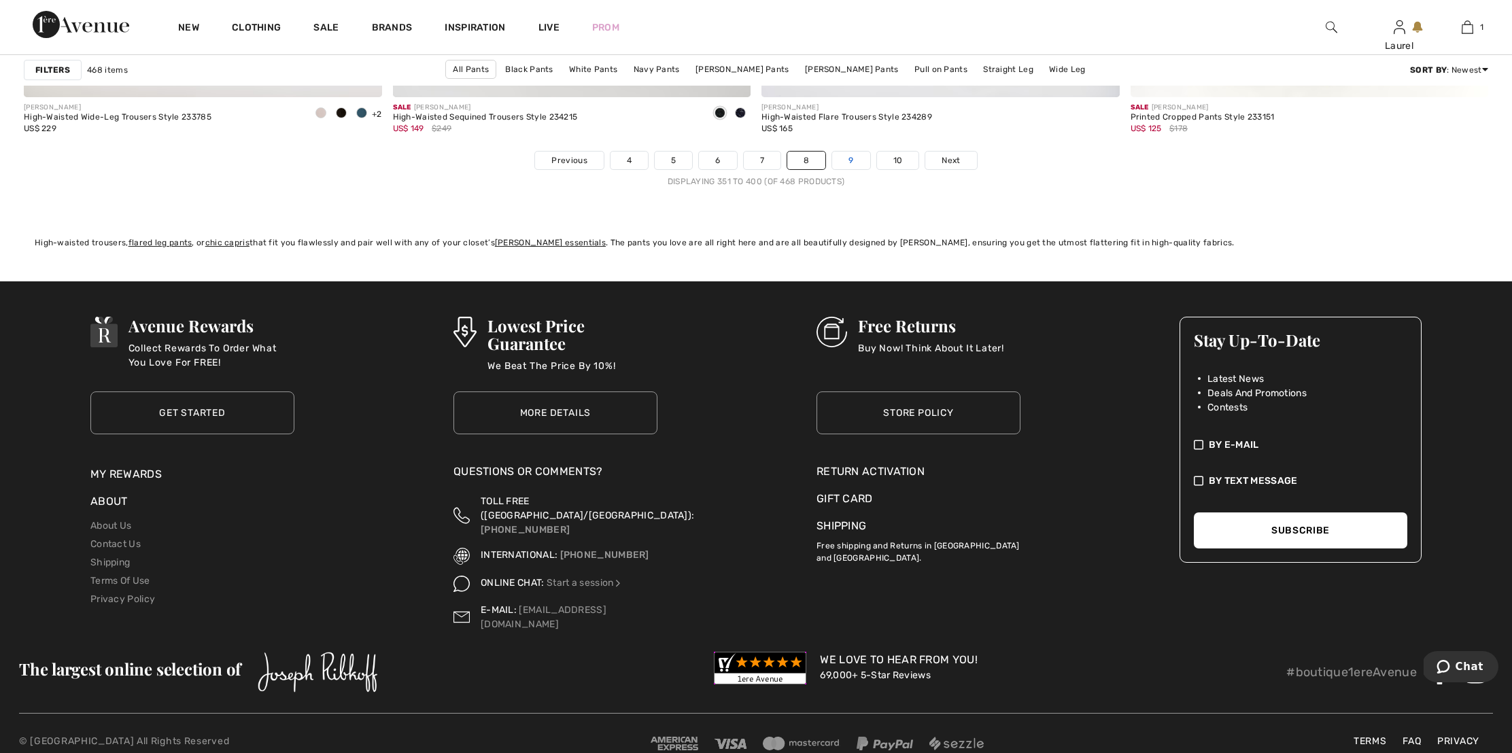
click at [851, 162] on link "9" at bounding box center [850, 161] width 37 height 18
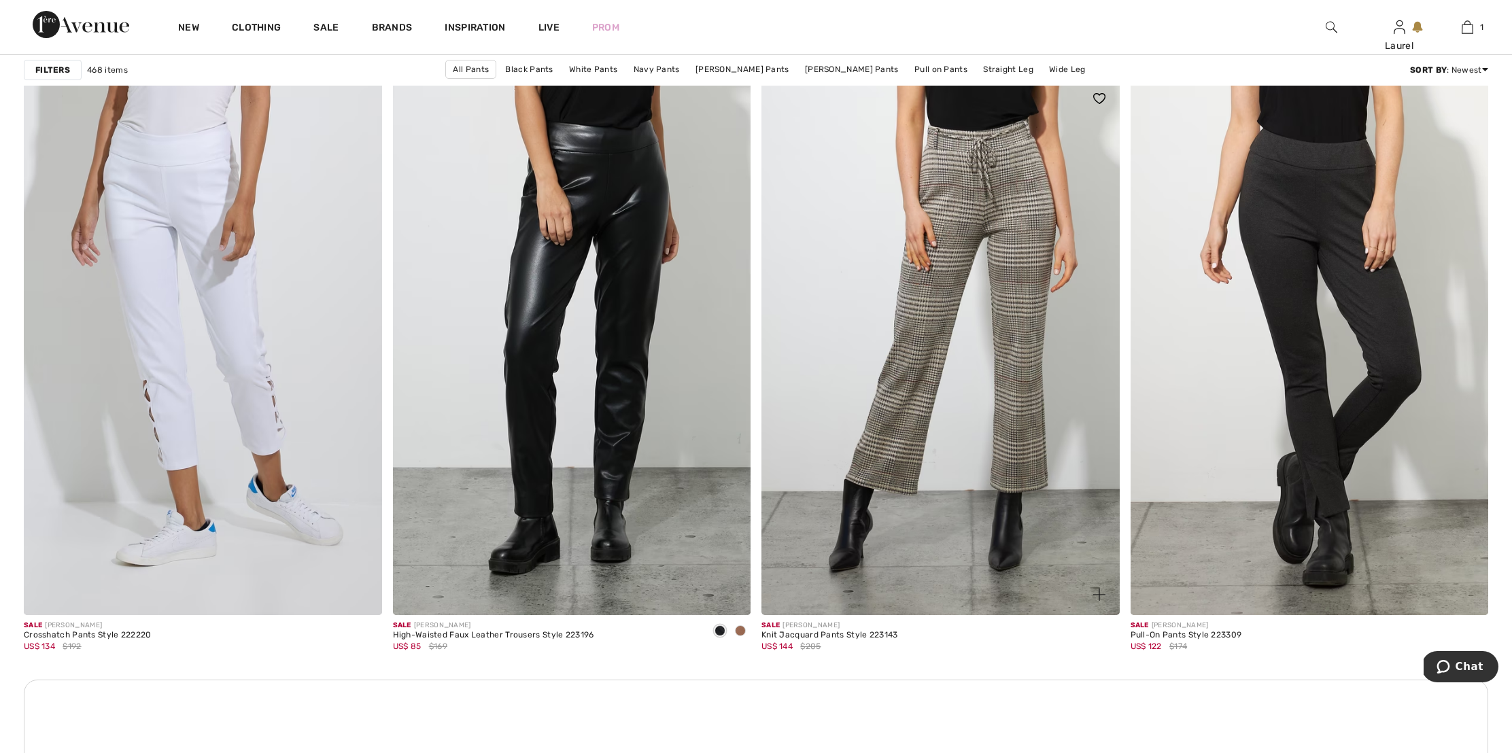
scroll to position [6681, 0]
click at [925, 247] on img at bounding box center [940, 345] width 358 height 537
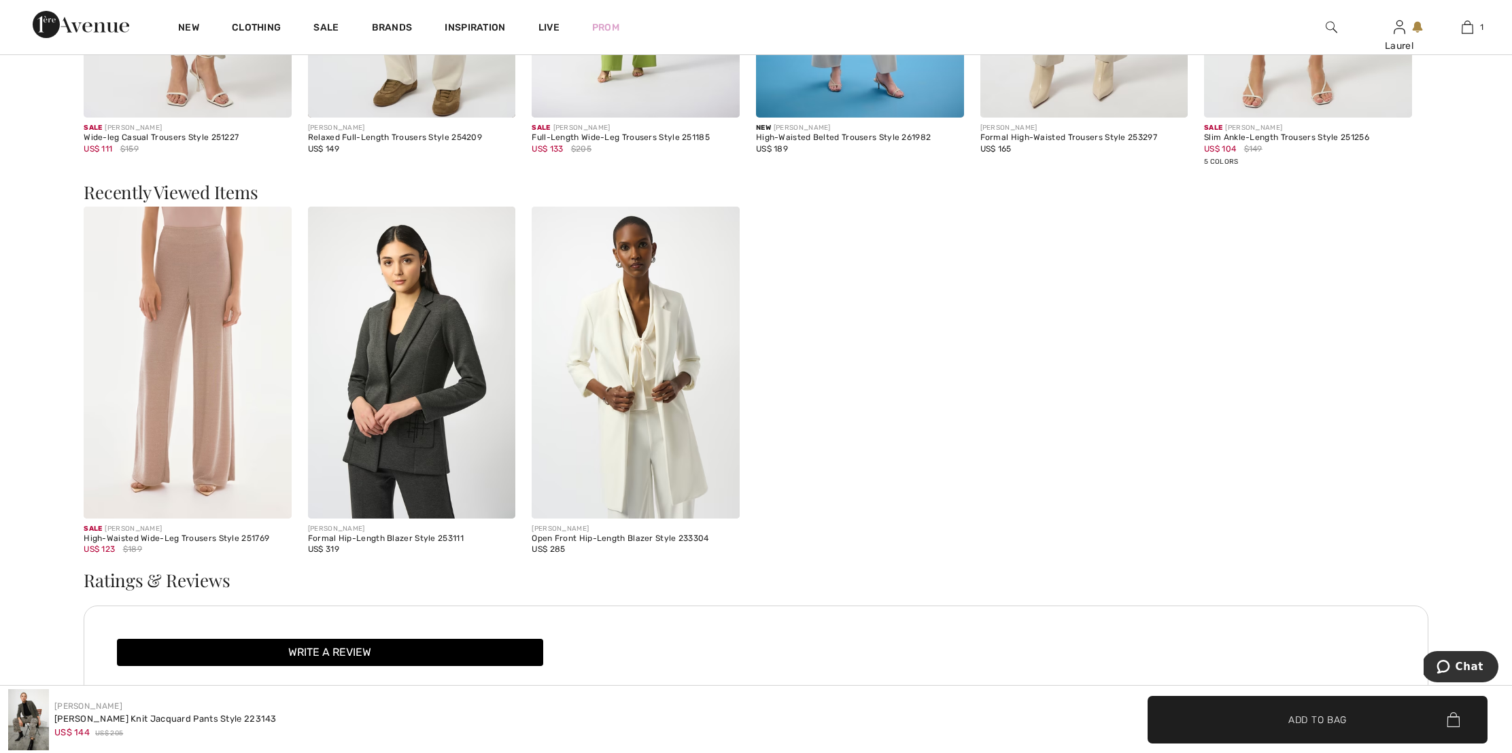
scroll to position [2251, 0]
click at [447, 325] on img at bounding box center [412, 361] width 208 height 311
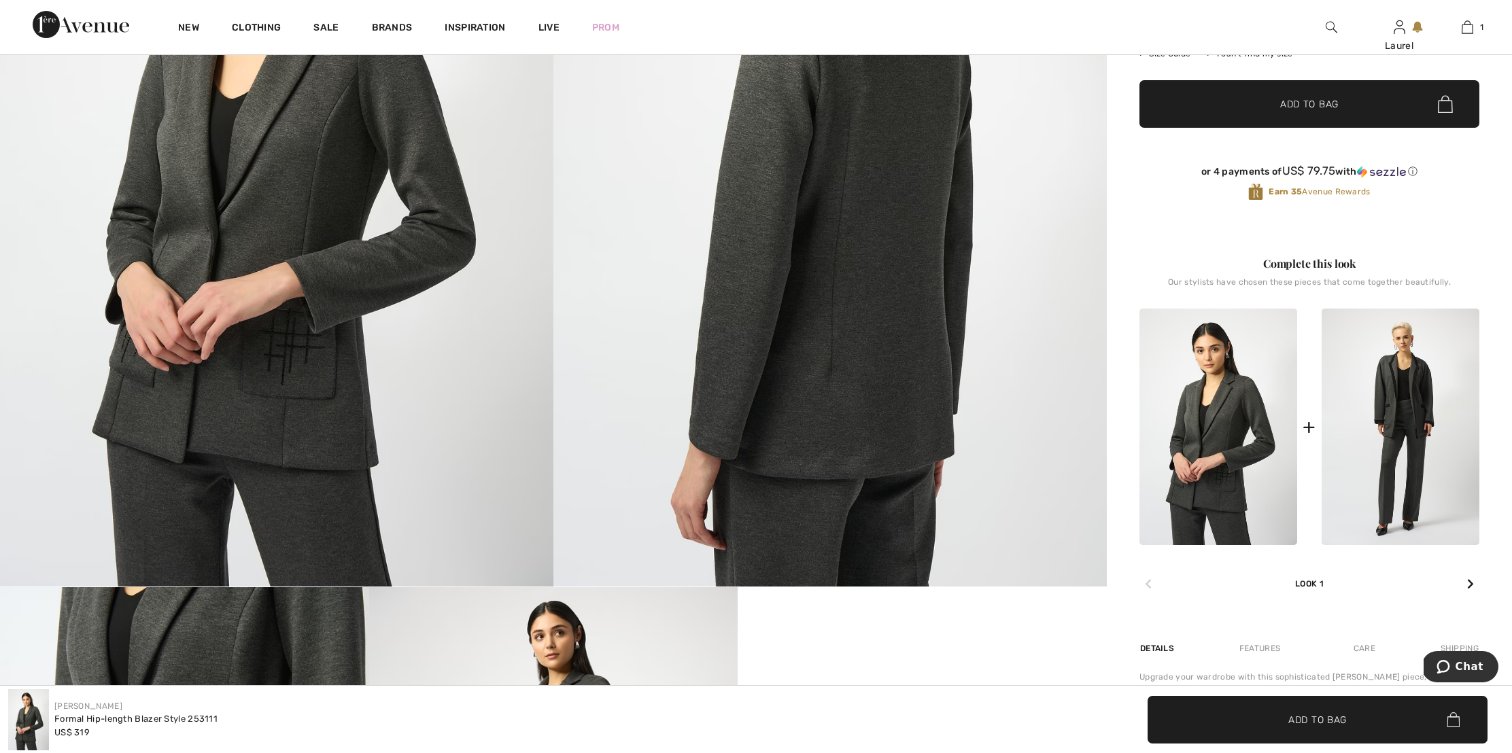
scroll to position [327, 0]
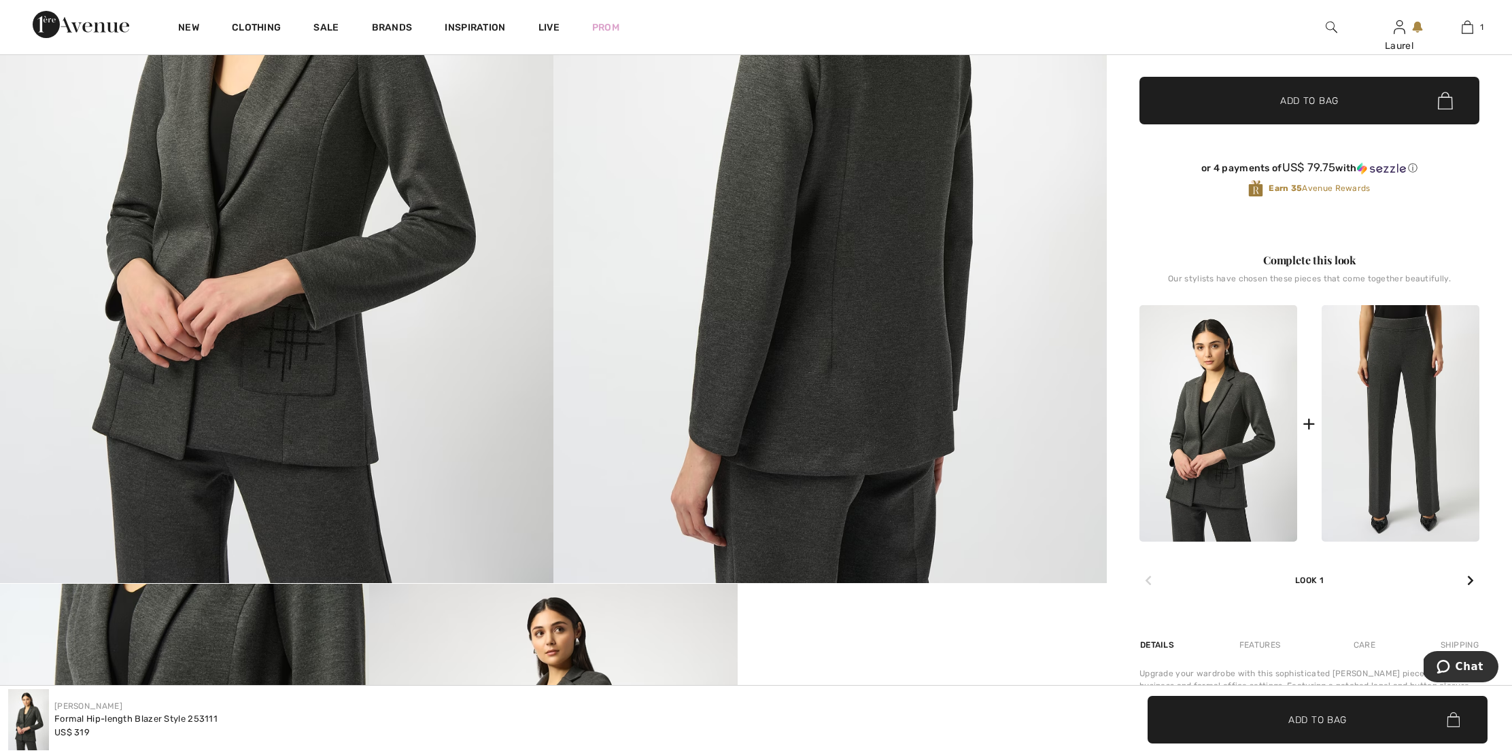
click at [1407, 415] on img at bounding box center [1400, 423] width 158 height 237
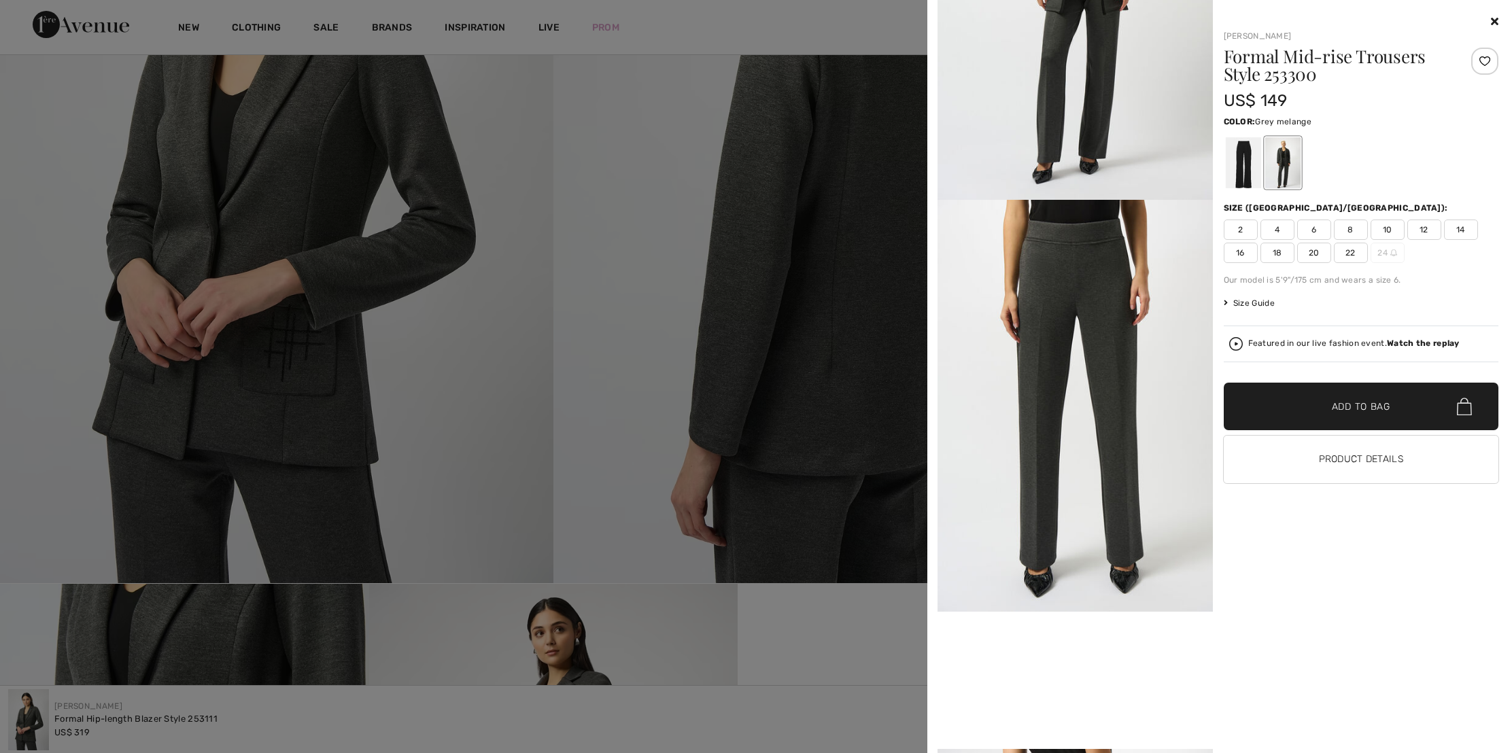
scroll to position [213, 0]
click at [1348, 228] on span "8" at bounding box center [1351, 230] width 34 height 20
click at [1365, 410] on span "Add to Bag" at bounding box center [1361, 407] width 58 height 14
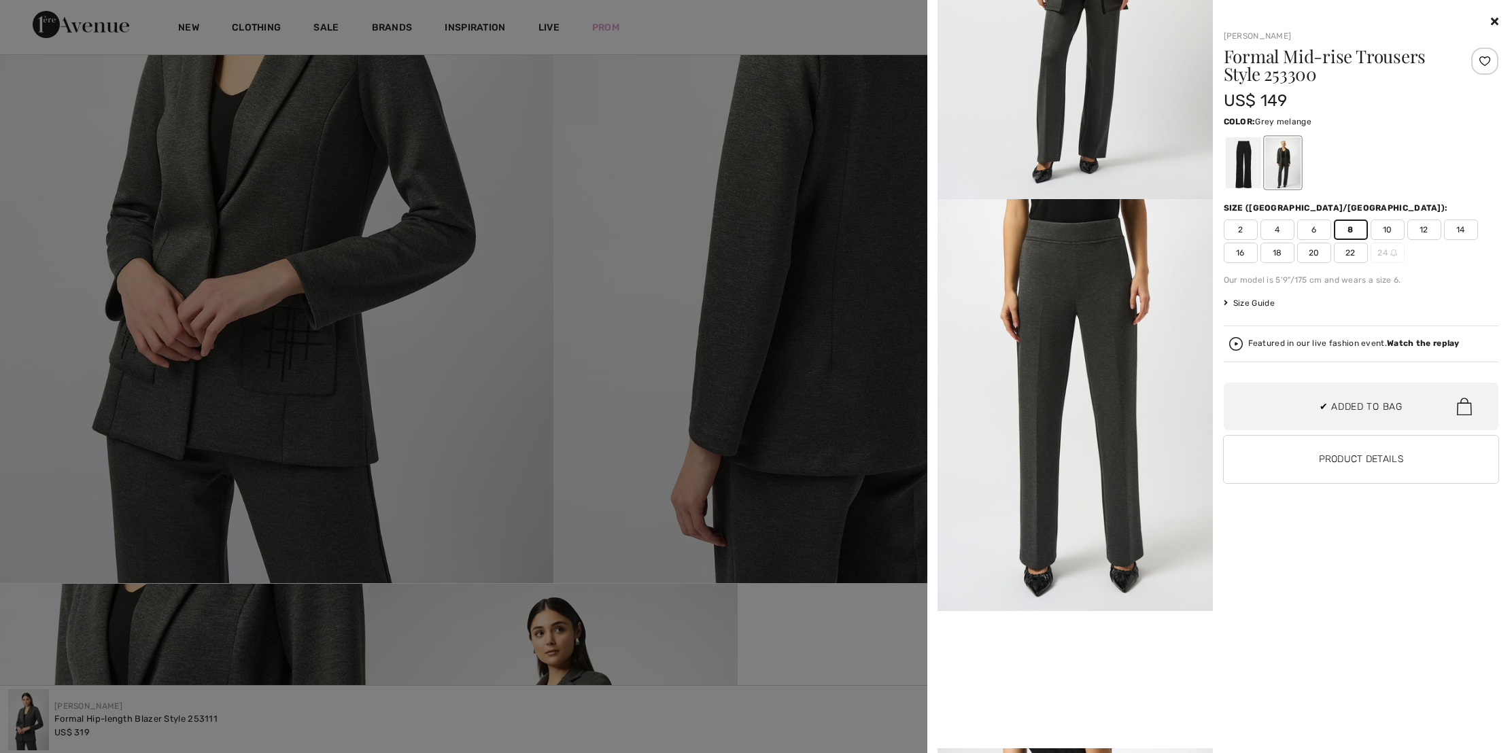
scroll to position [42, 0]
drag, startPoint x: 1127, startPoint y: 359, endPoint x: 1121, endPoint y: 362, distance: 7.0
click at [1127, 358] on img at bounding box center [1074, 405] width 275 height 412
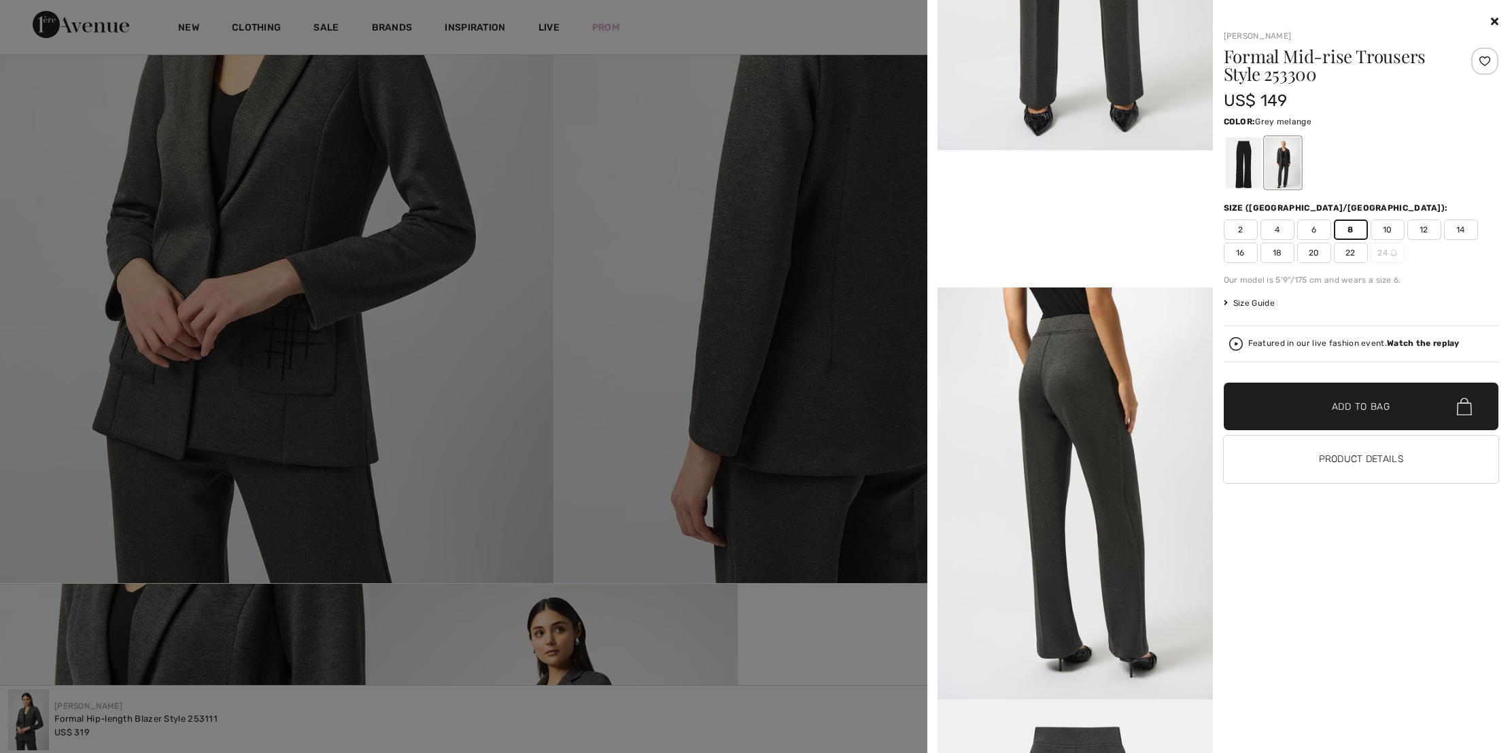
scroll to position [674, 0]
click at [1265, 300] on span "Size Guide" at bounding box center [1249, 303] width 51 height 12
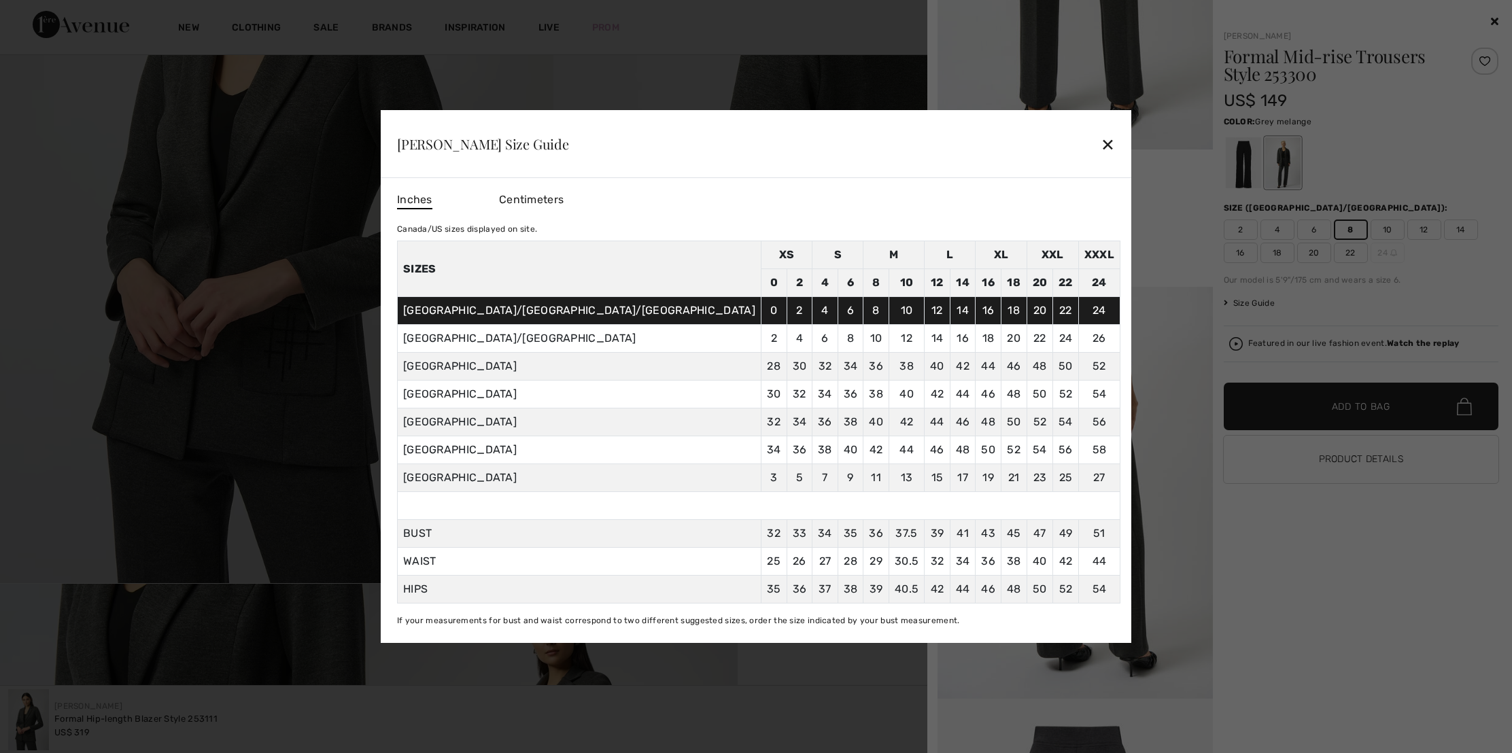
drag, startPoint x: 1023, startPoint y: 141, endPoint x: 1041, endPoint y: 146, distance: 19.1
click at [1101, 141] on div "✕" at bounding box center [1108, 144] width 14 height 29
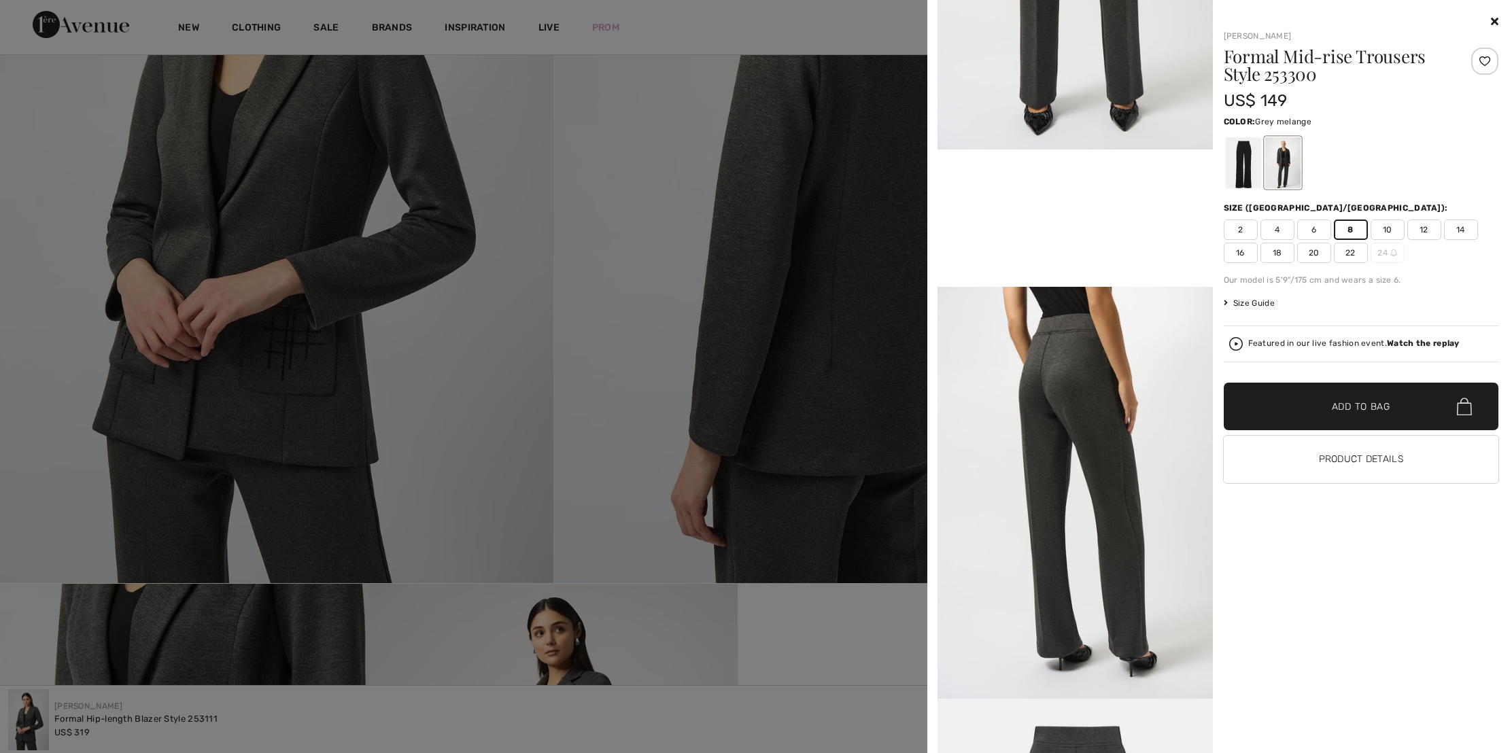
click at [1387, 225] on span "10" at bounding box center [1387, 230] width 34 height 20
click at [1372, 408] on span "Add to Bag" at bounding box center [1361, 407] width 58 height 14
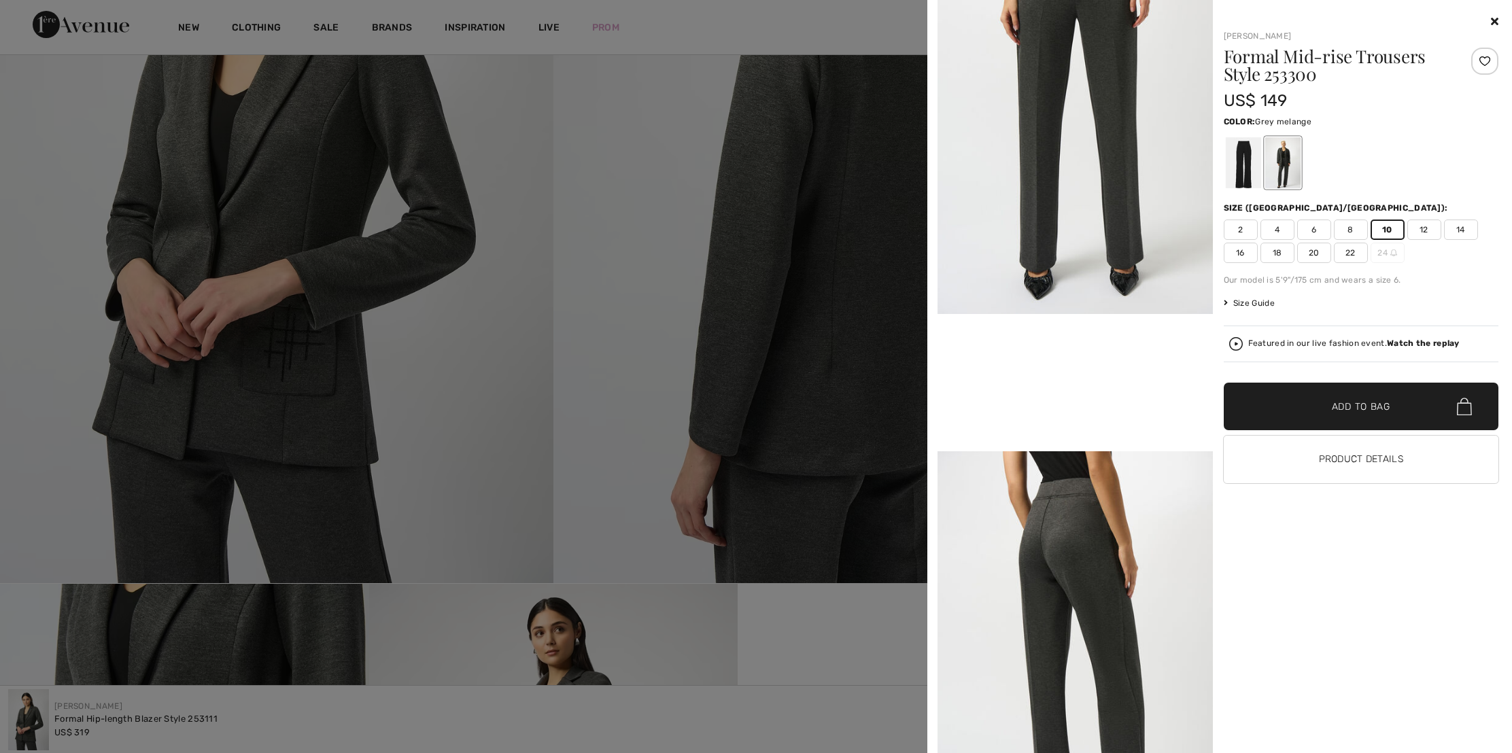
scroll to position [514, 0]
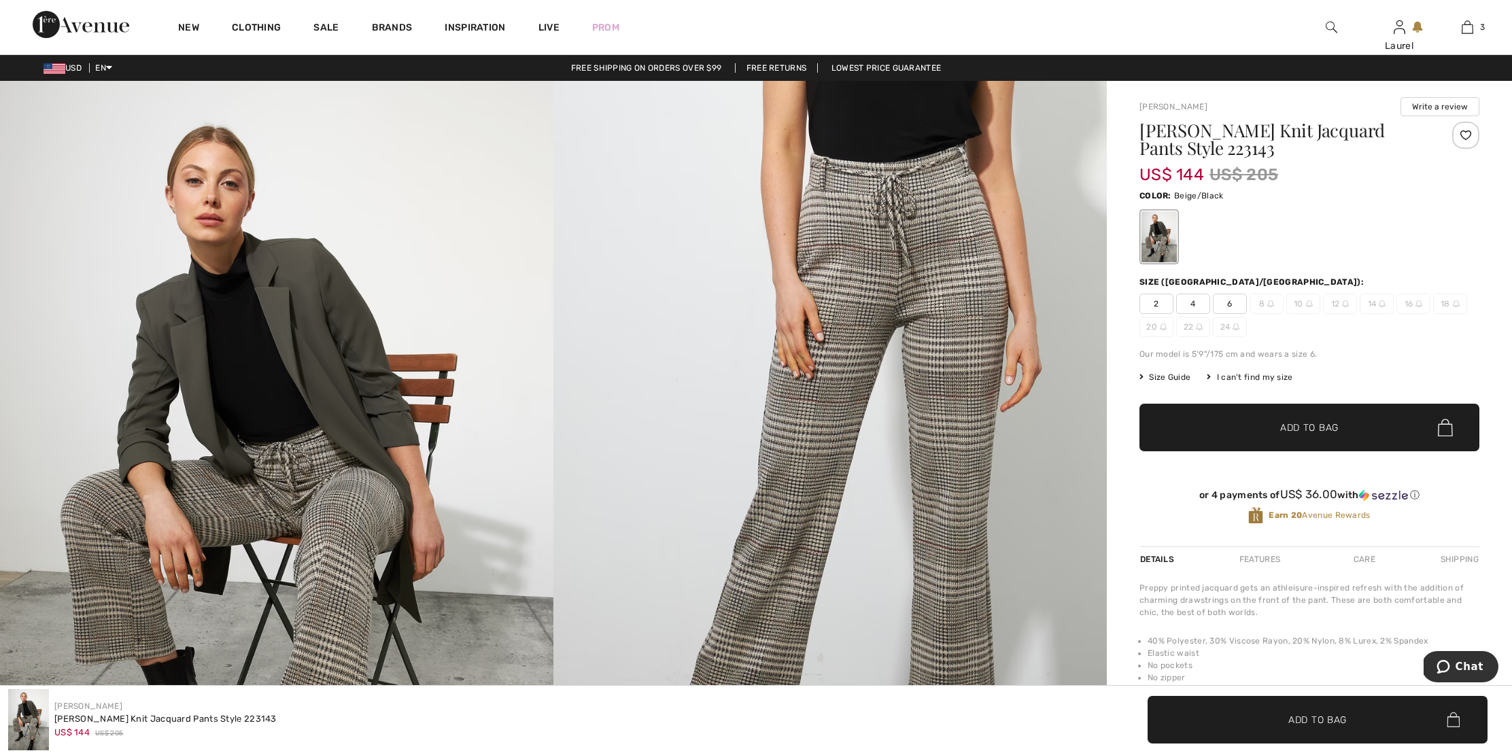
click at [1329, 24] on img at bounding box center [1332, 27] width 12 height 16
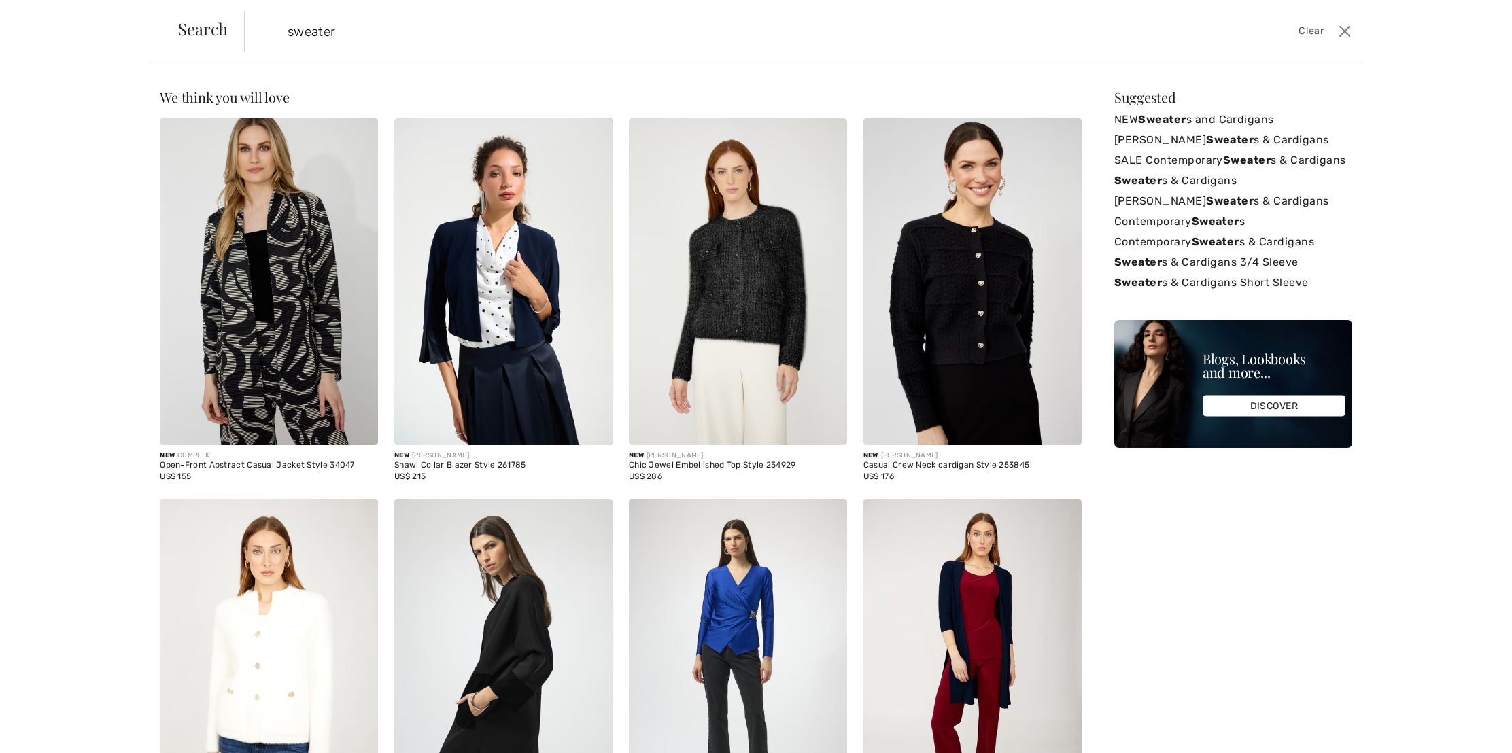
type input "sweater"
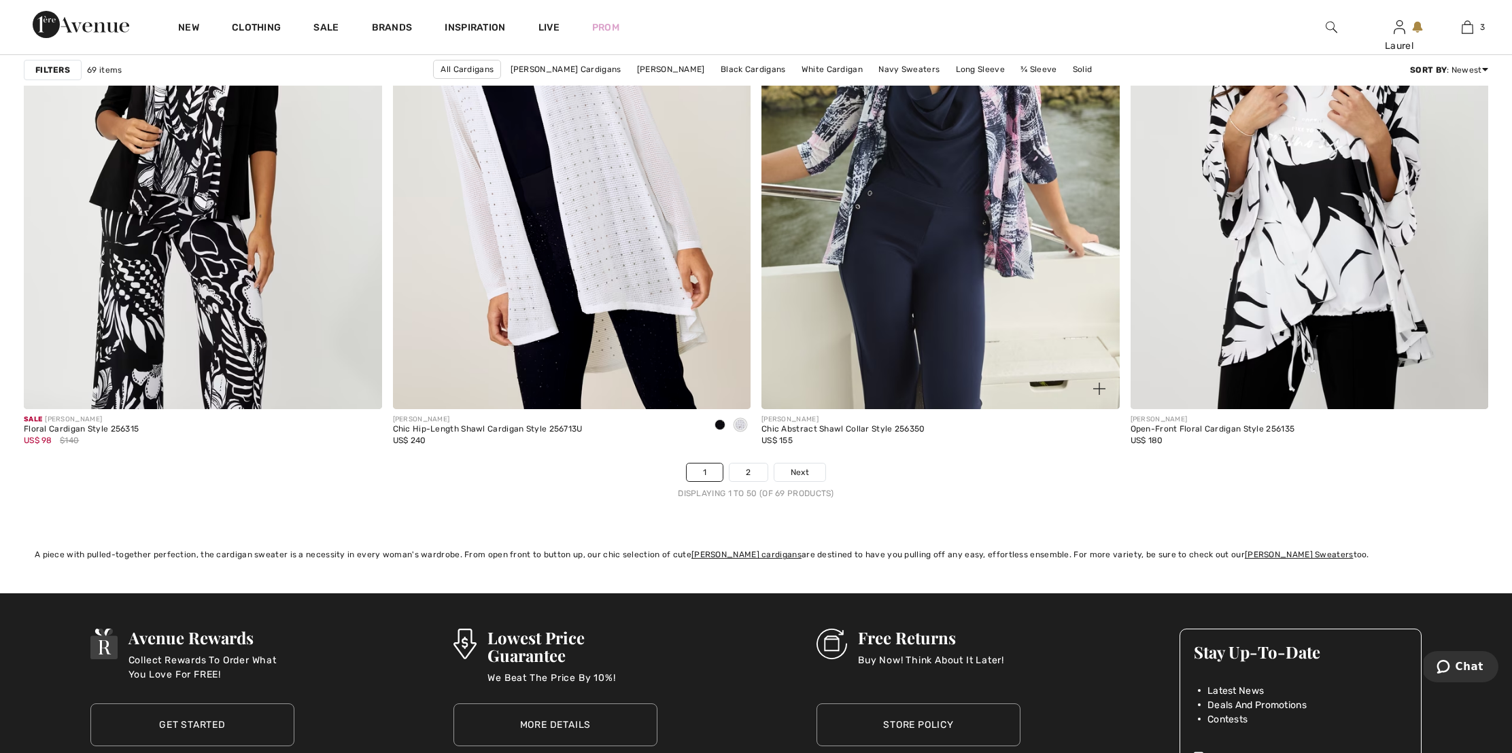
scroll to position [8916, 0]
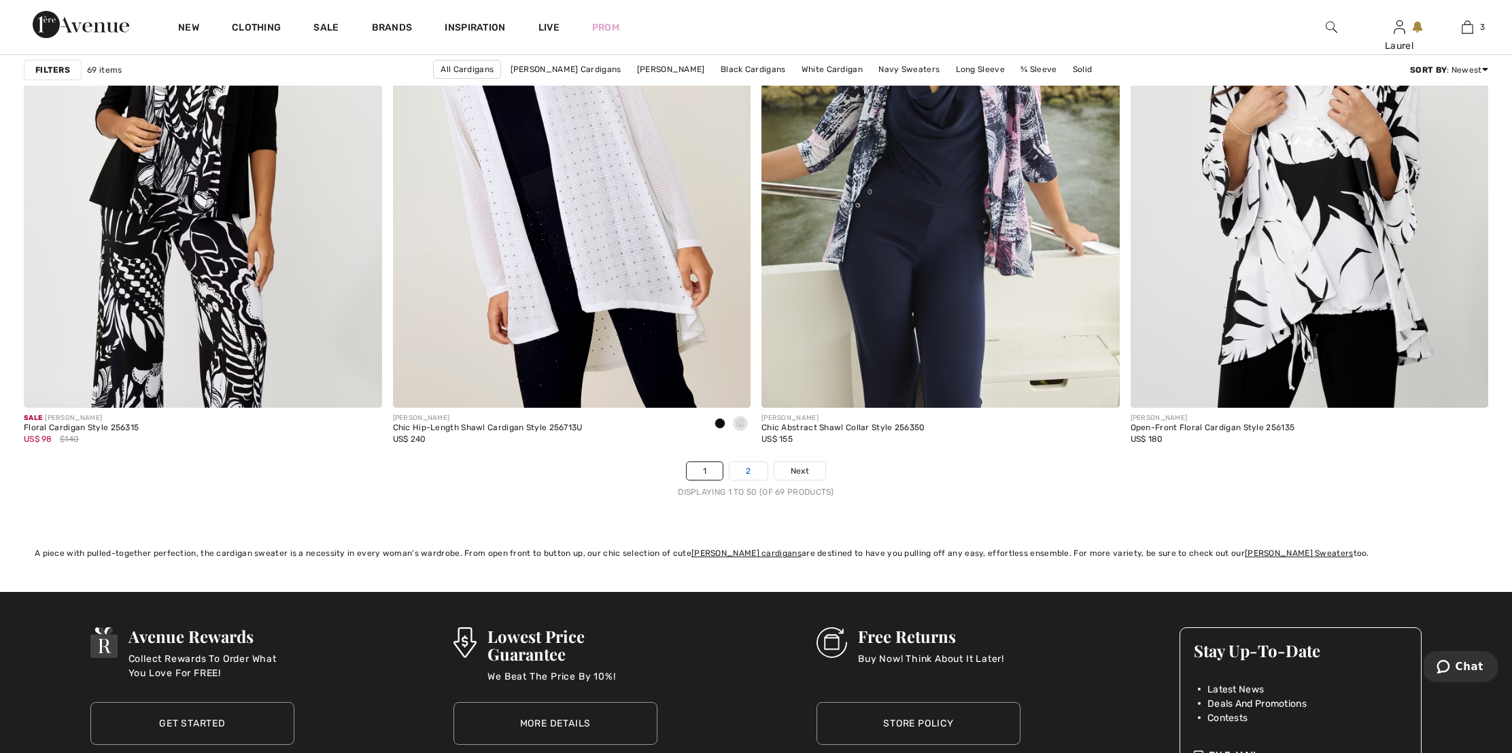
click at [752, 470] on link "2" at bounding box center [747, 471] width 37 height 18
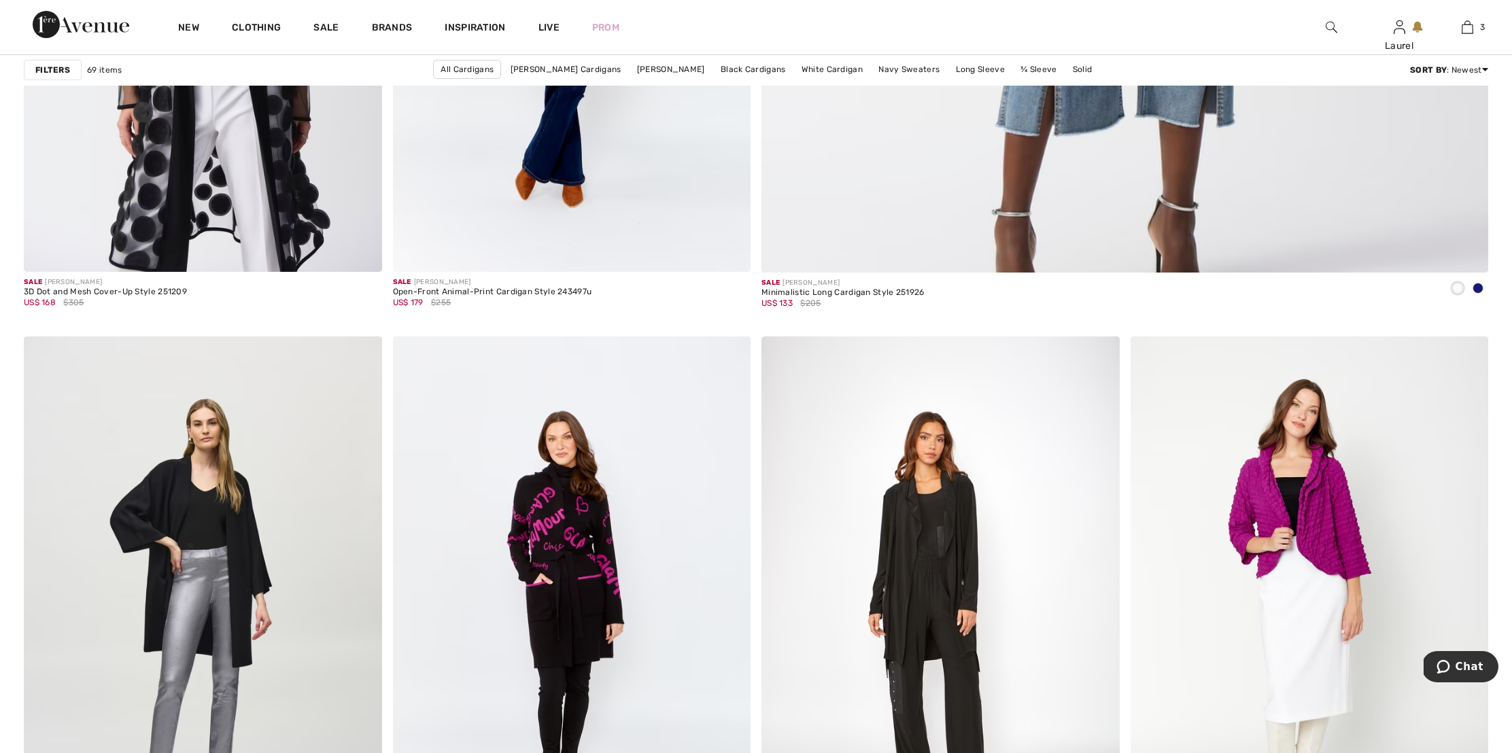
scroll to position [1067, 0]
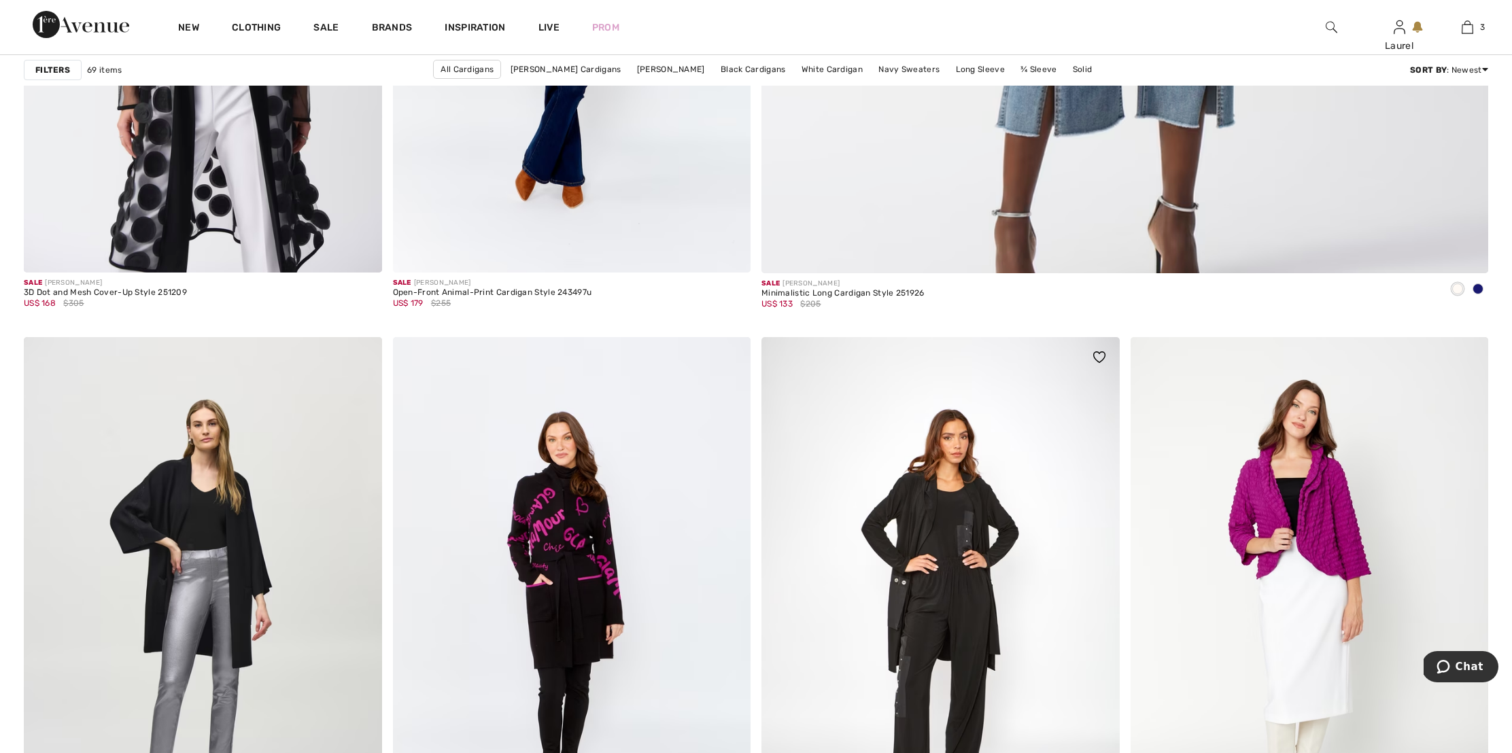
click at [903, 500] on img at bounding box center [940, 605] width 358 height 537
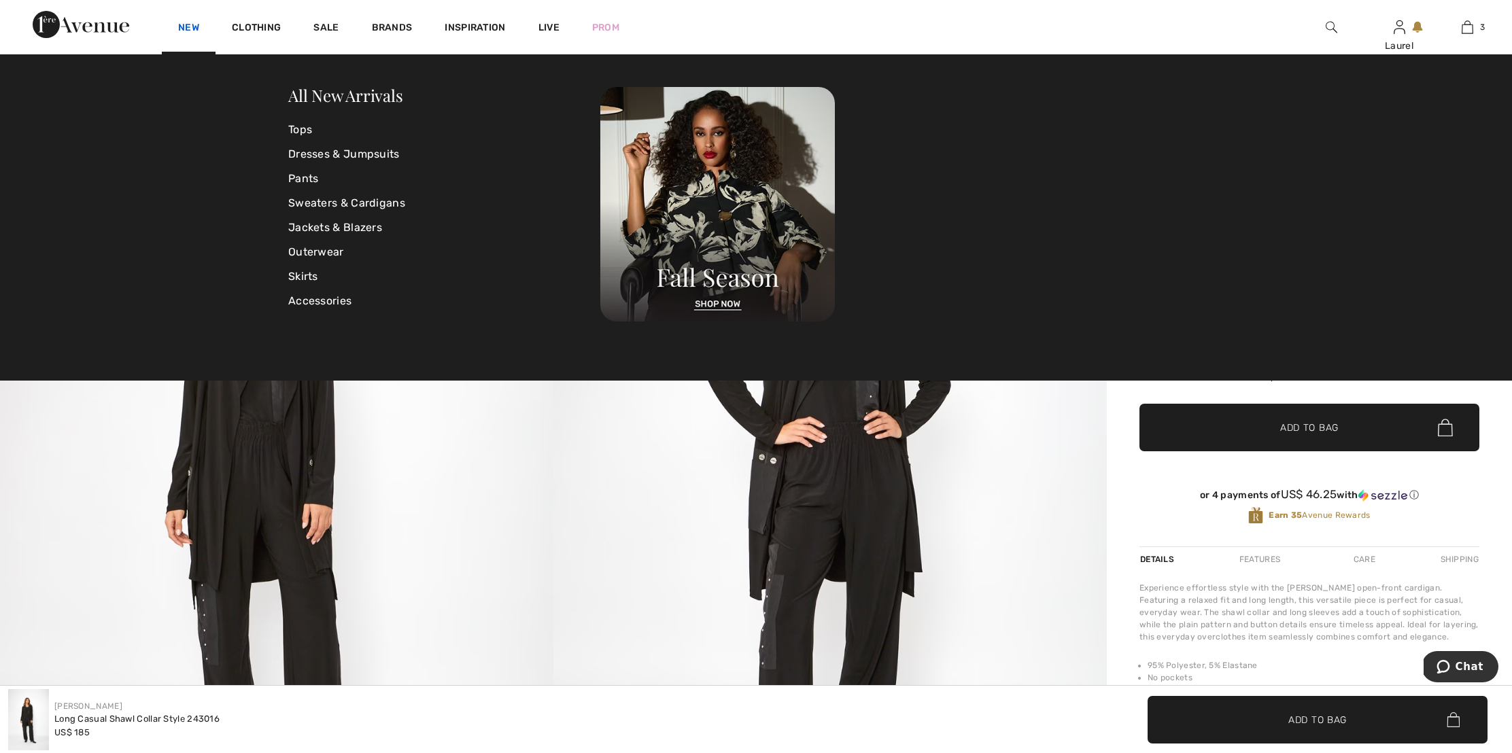
click at [186, 23] on link "New" at bounding box center [188, 29] width 21 height 14
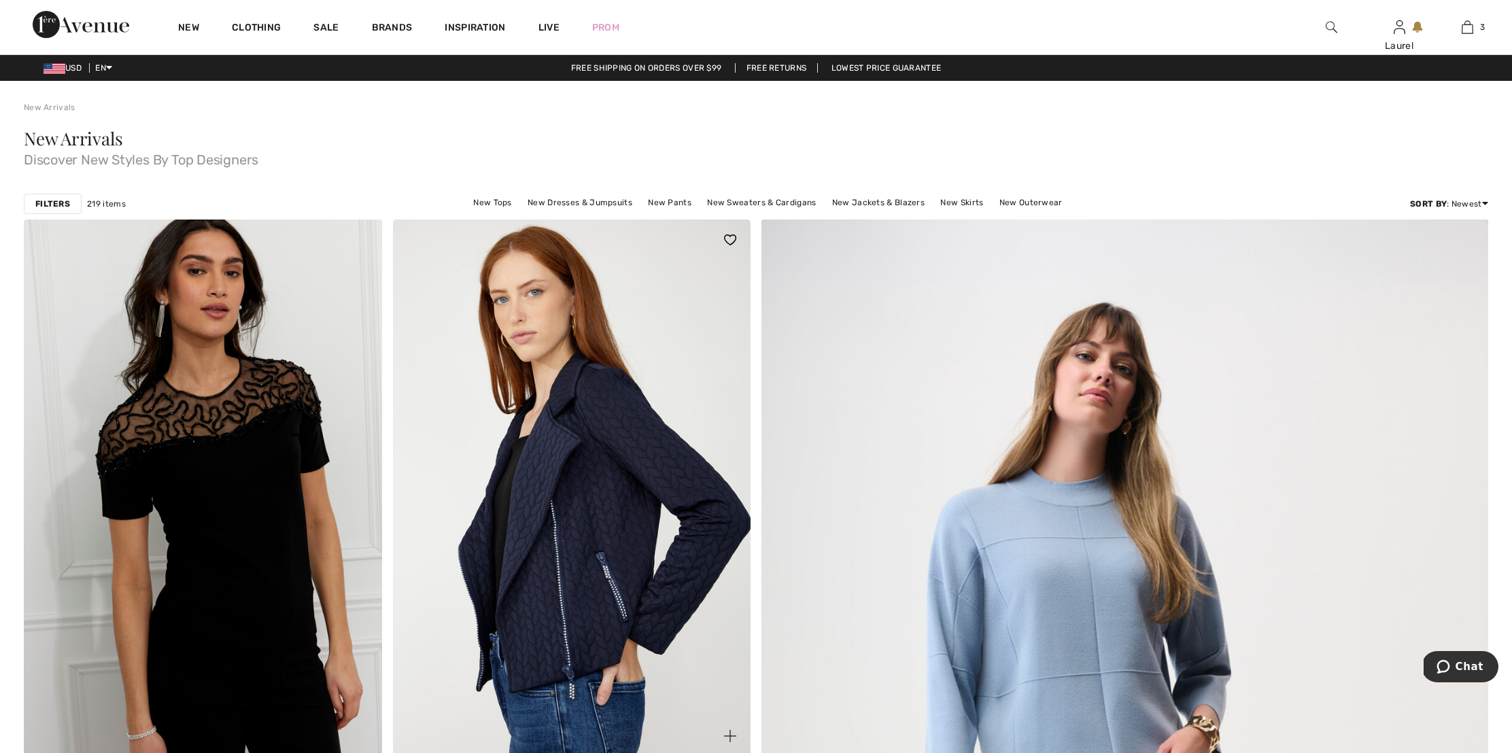
click at [590, 394] on img at bounding box center [572, 488] width 358 height 537
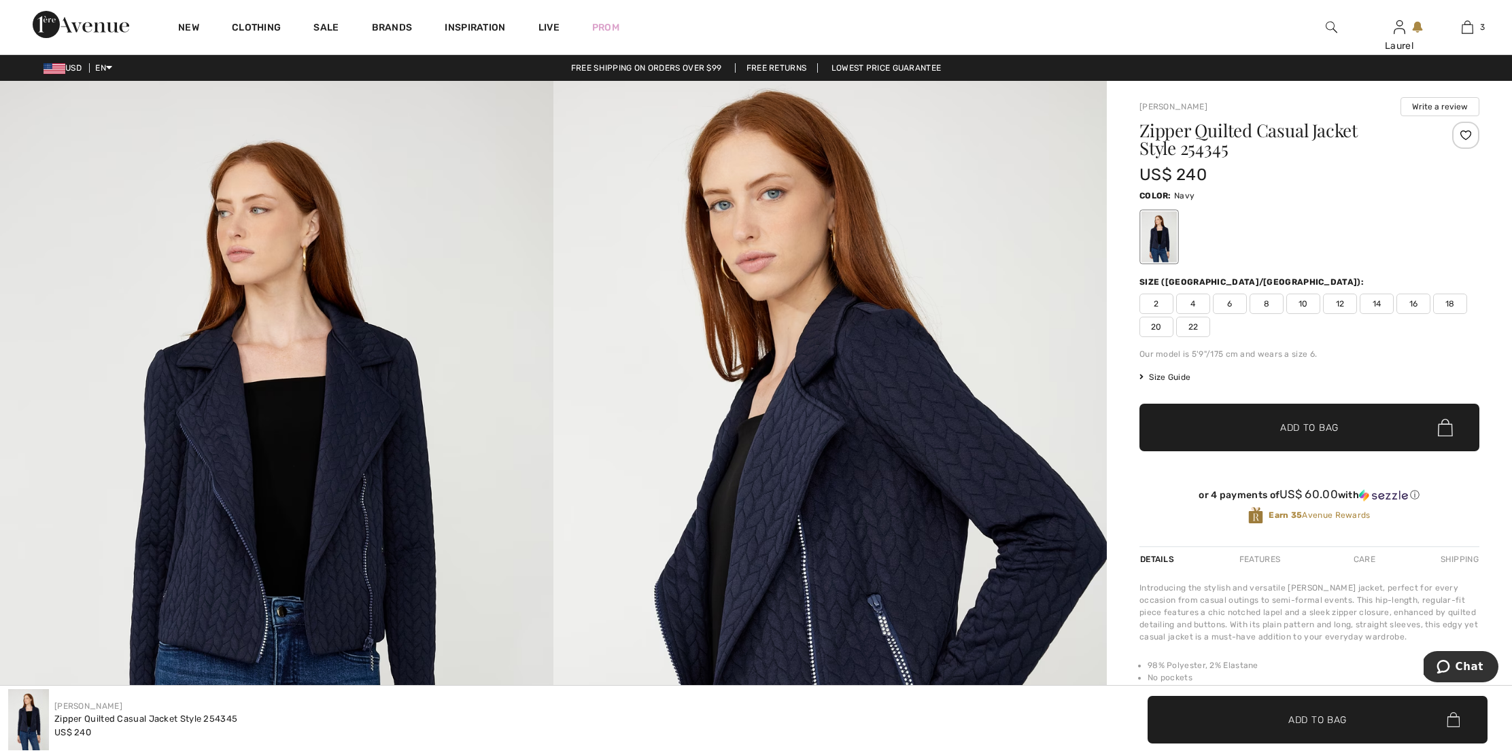
click at [1271, 303] on span "8" at bounding box center [1266, 304] width 34 height 20
click at [1328, 421] on span "Add to Bag" at bounding box center [1309, 428] width 58 height 14
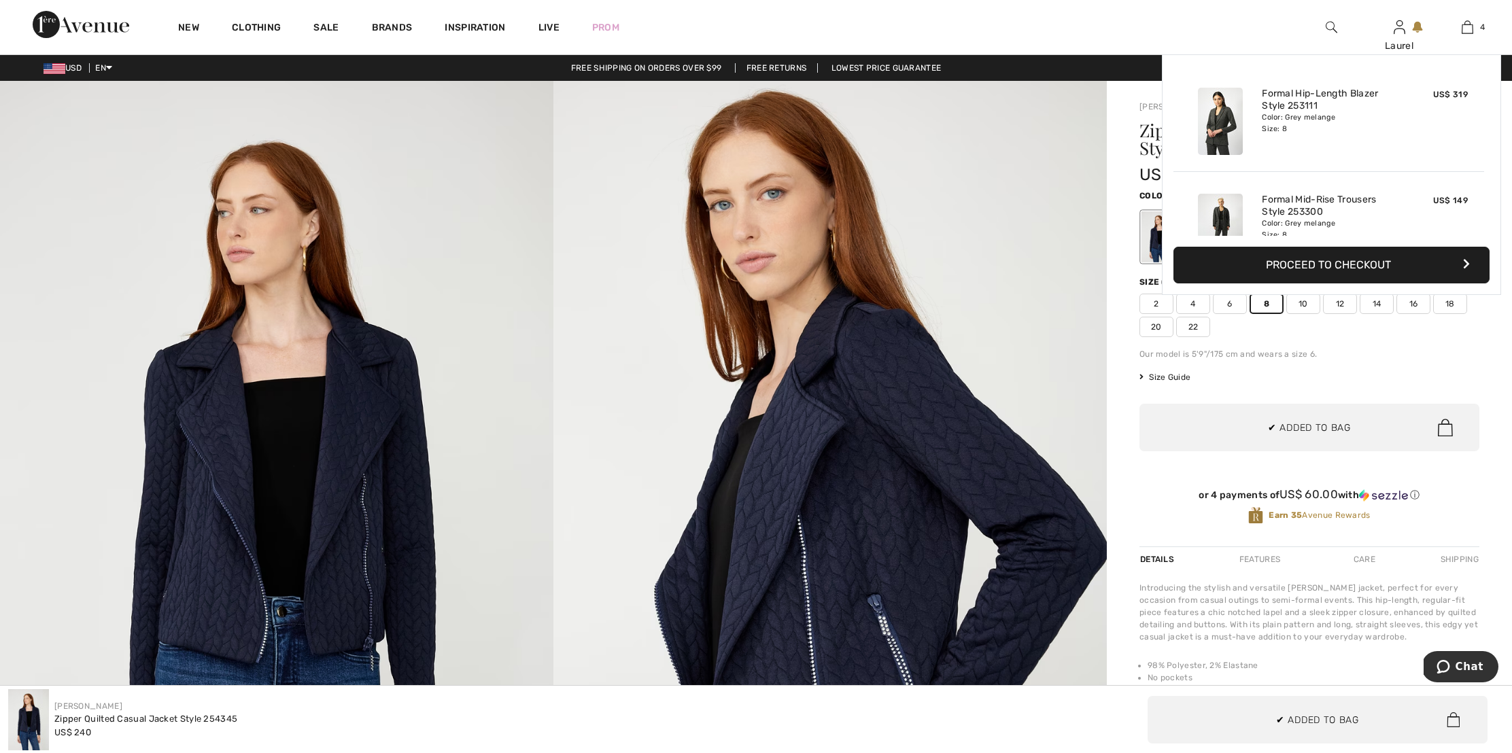
scroll to position [254, 0]
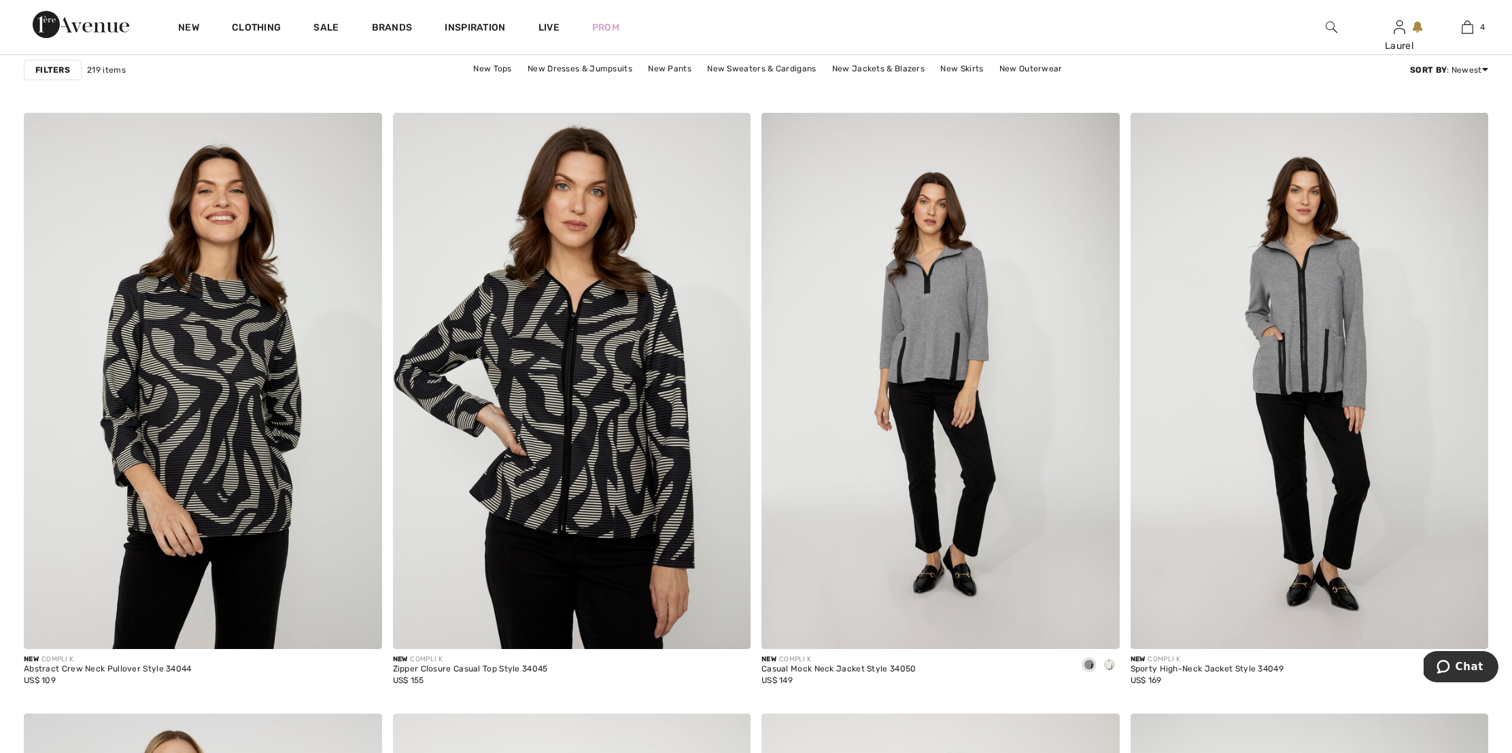
scroll to position [1315, 0]
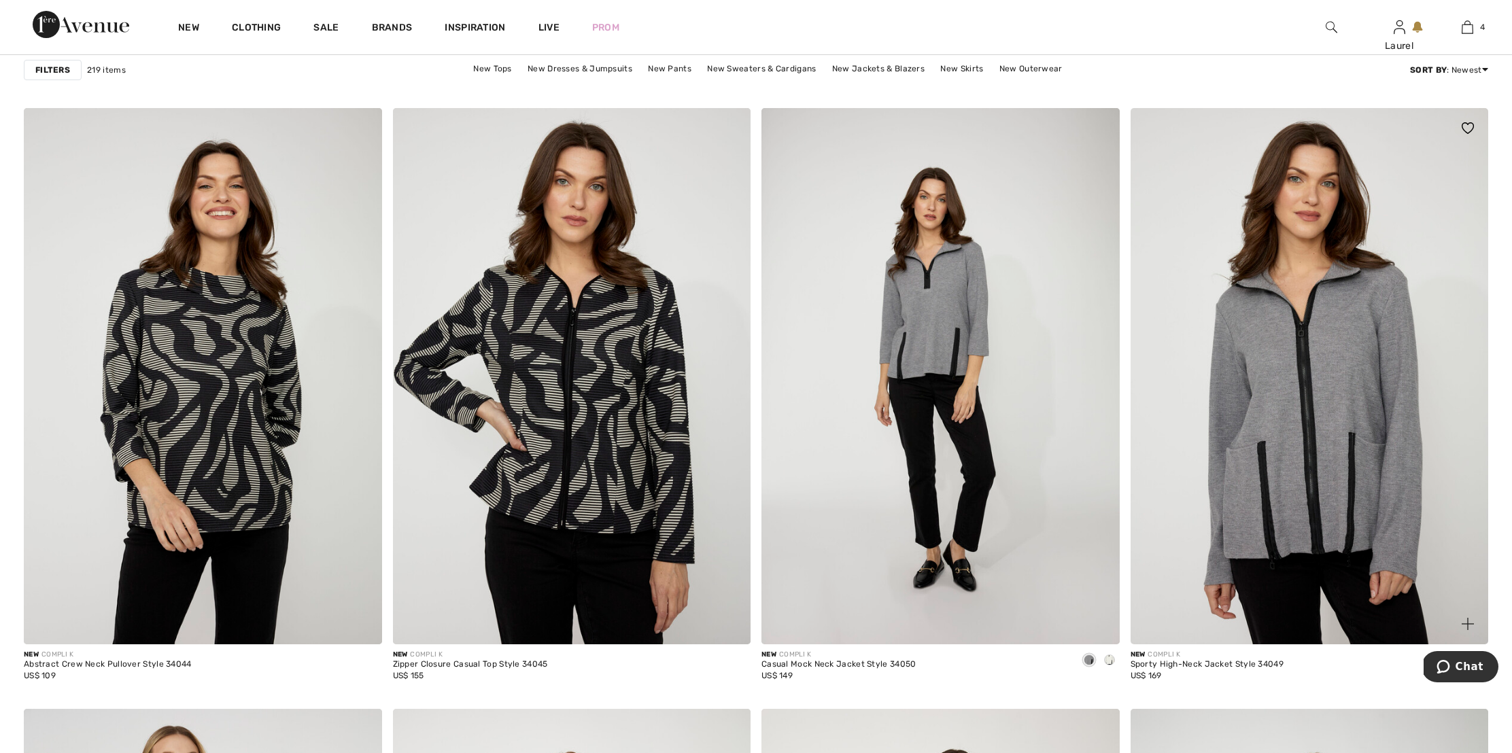
click at [1319, 312] on img at bounding box center [1309, 376] width 358 height 537
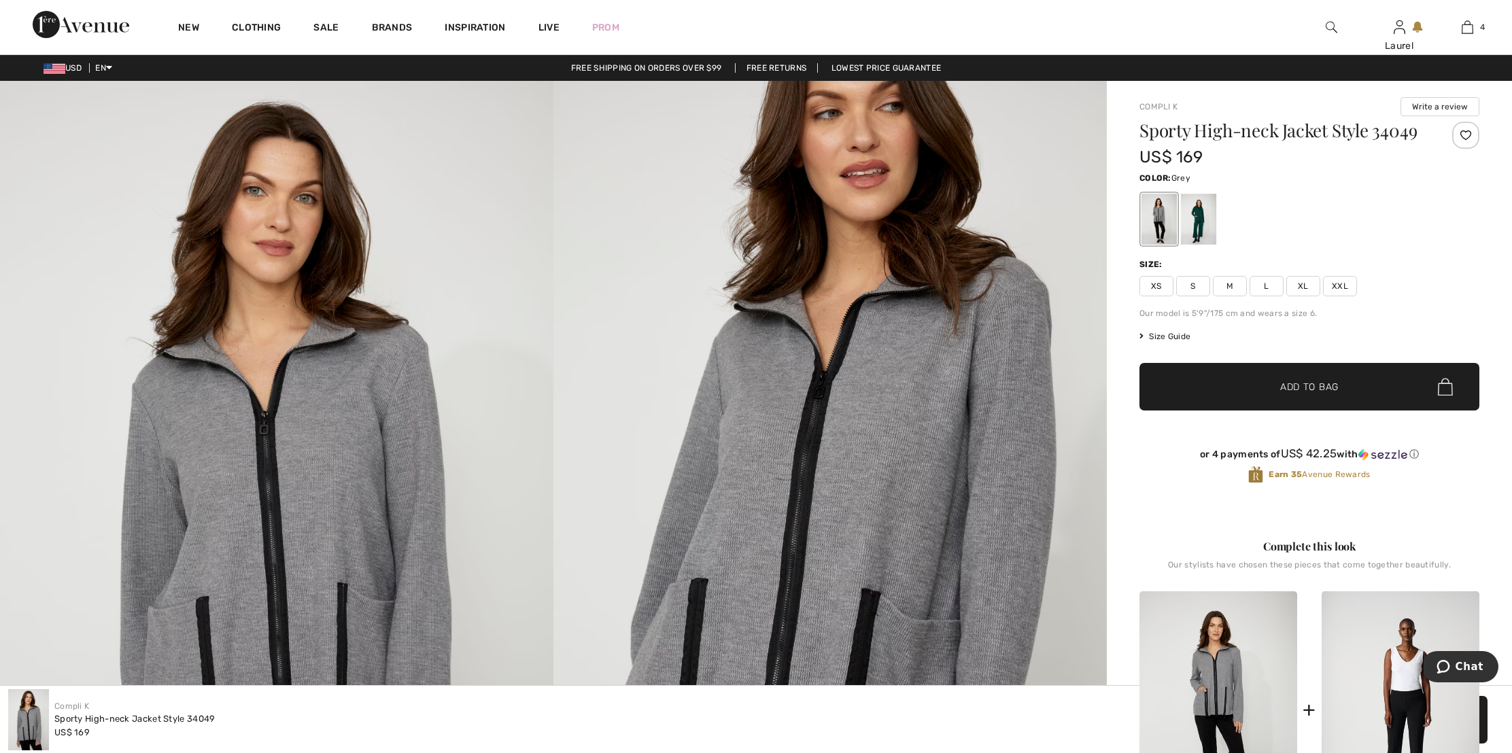
click at [1239, 282] on span "M" at bounding box center [1230, 286] width 34 height 20
click at [1349, 383] on span "✔ Added to Bag Add to Bag" at bounding box center [1309, 387] width 340 height 48
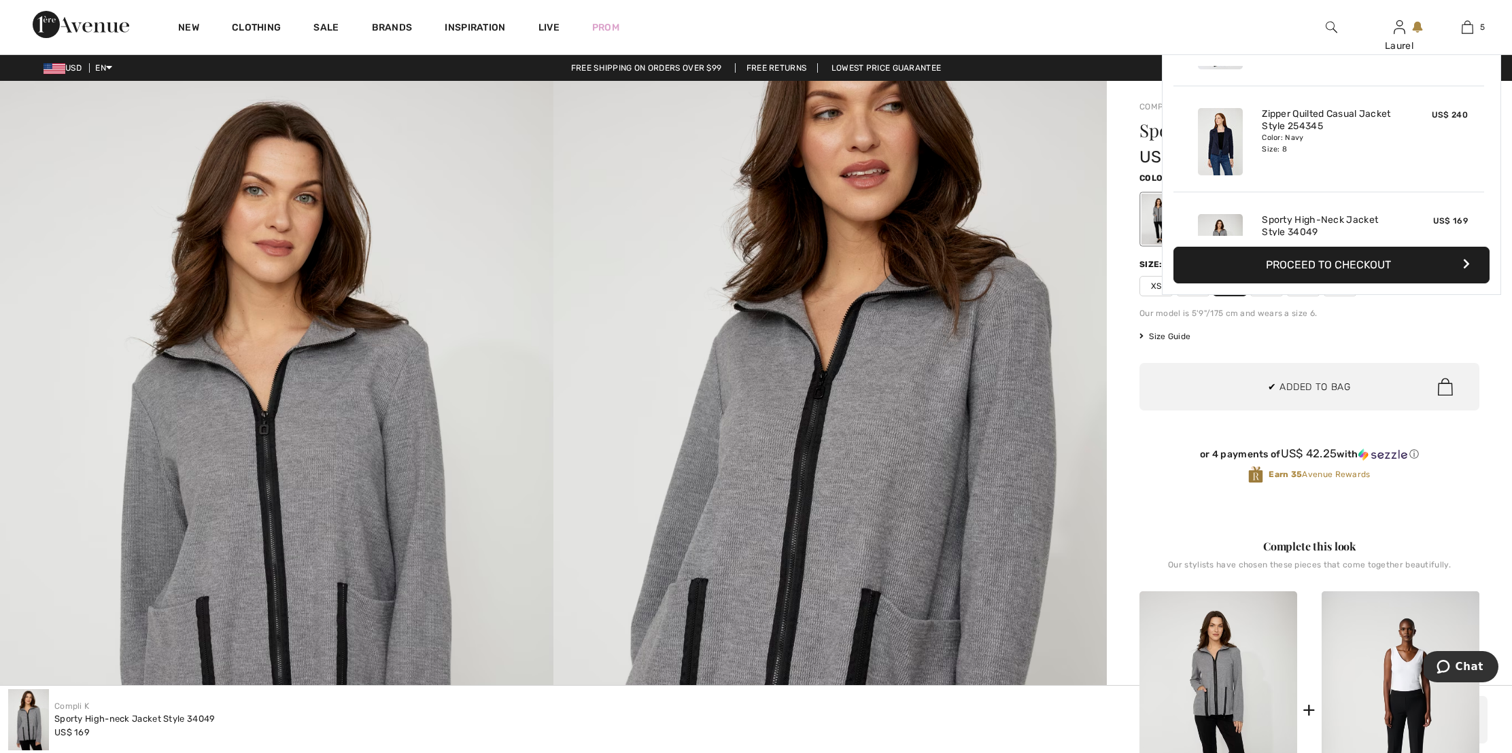
scroll to position [360, 0]
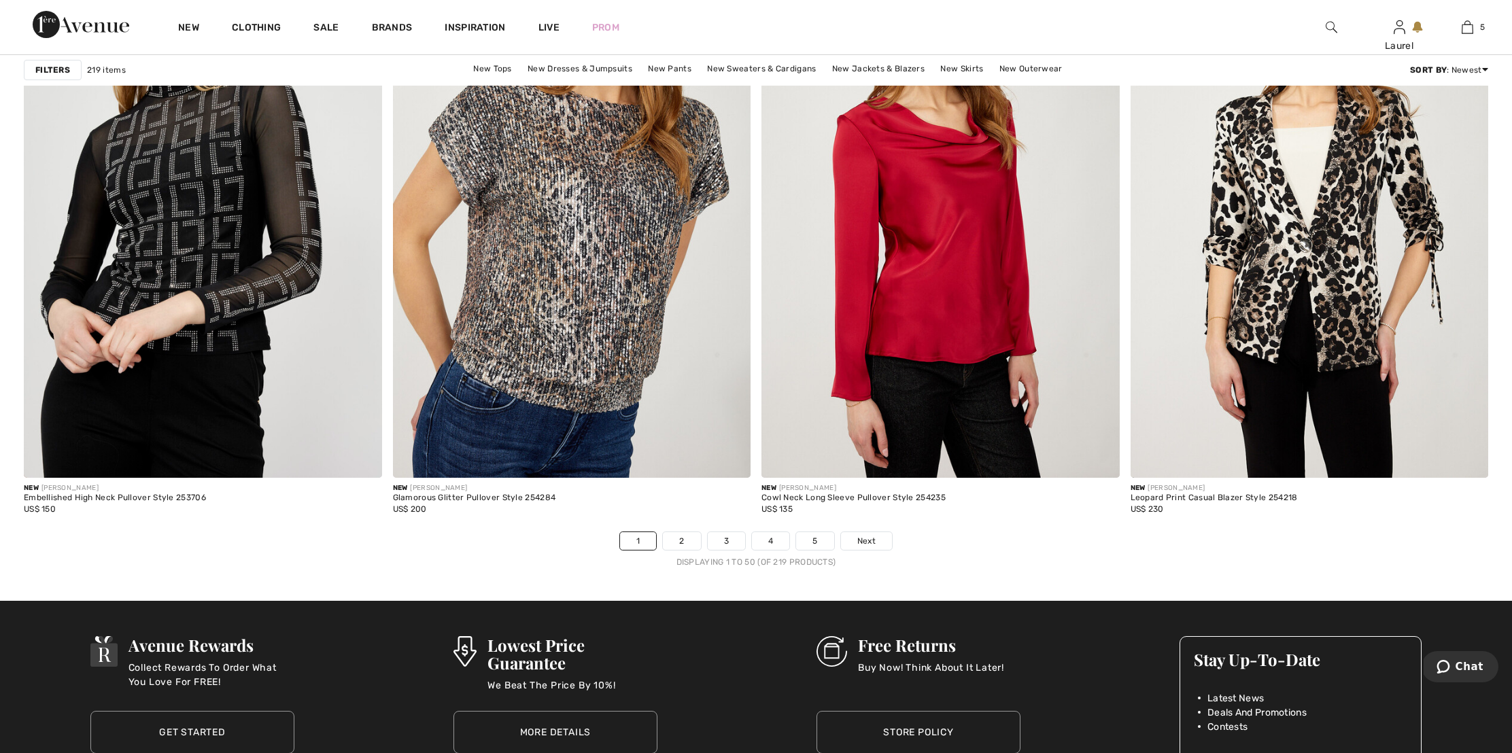
scroll to position [8866, 0]
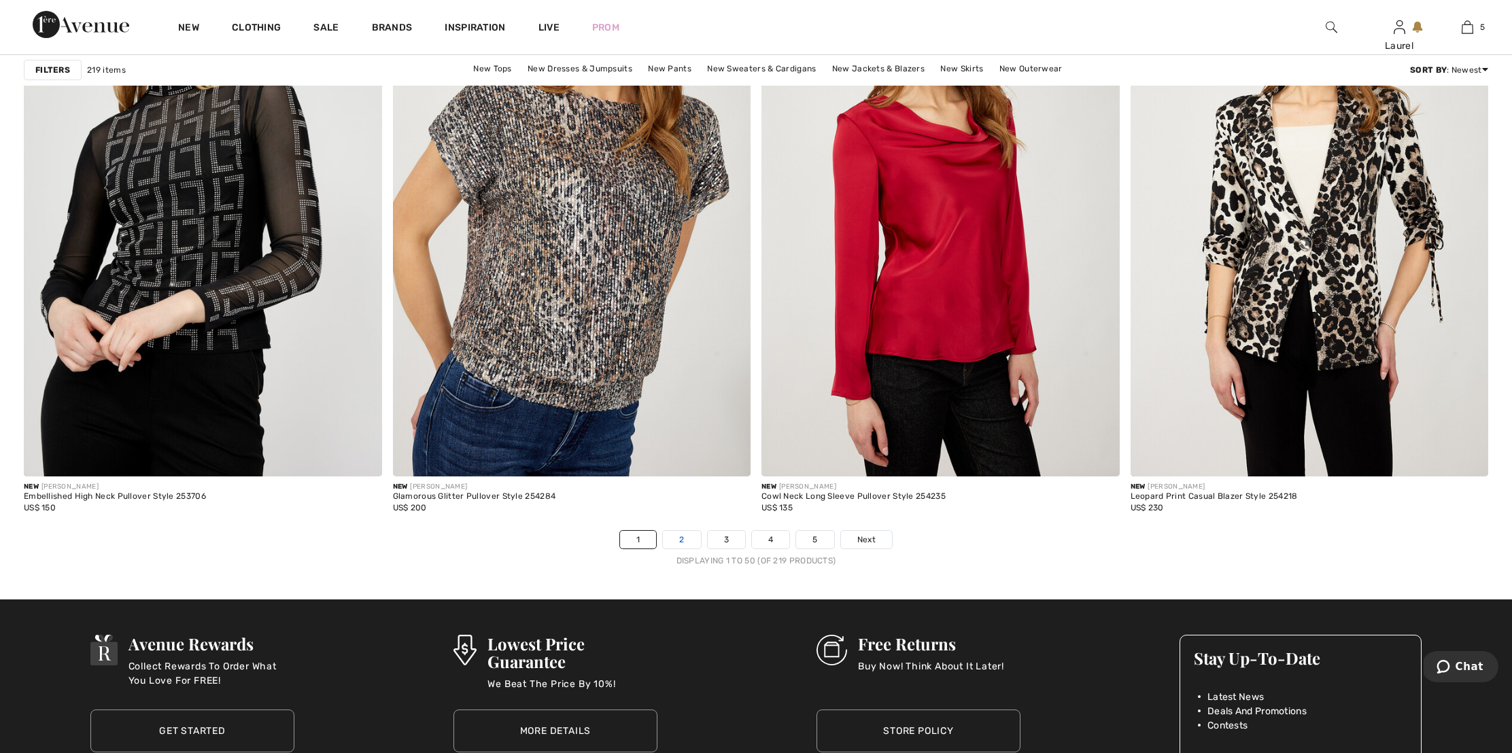
click at [685, 540] on link "2" at bounding box center [681, 540] width 37 height 18
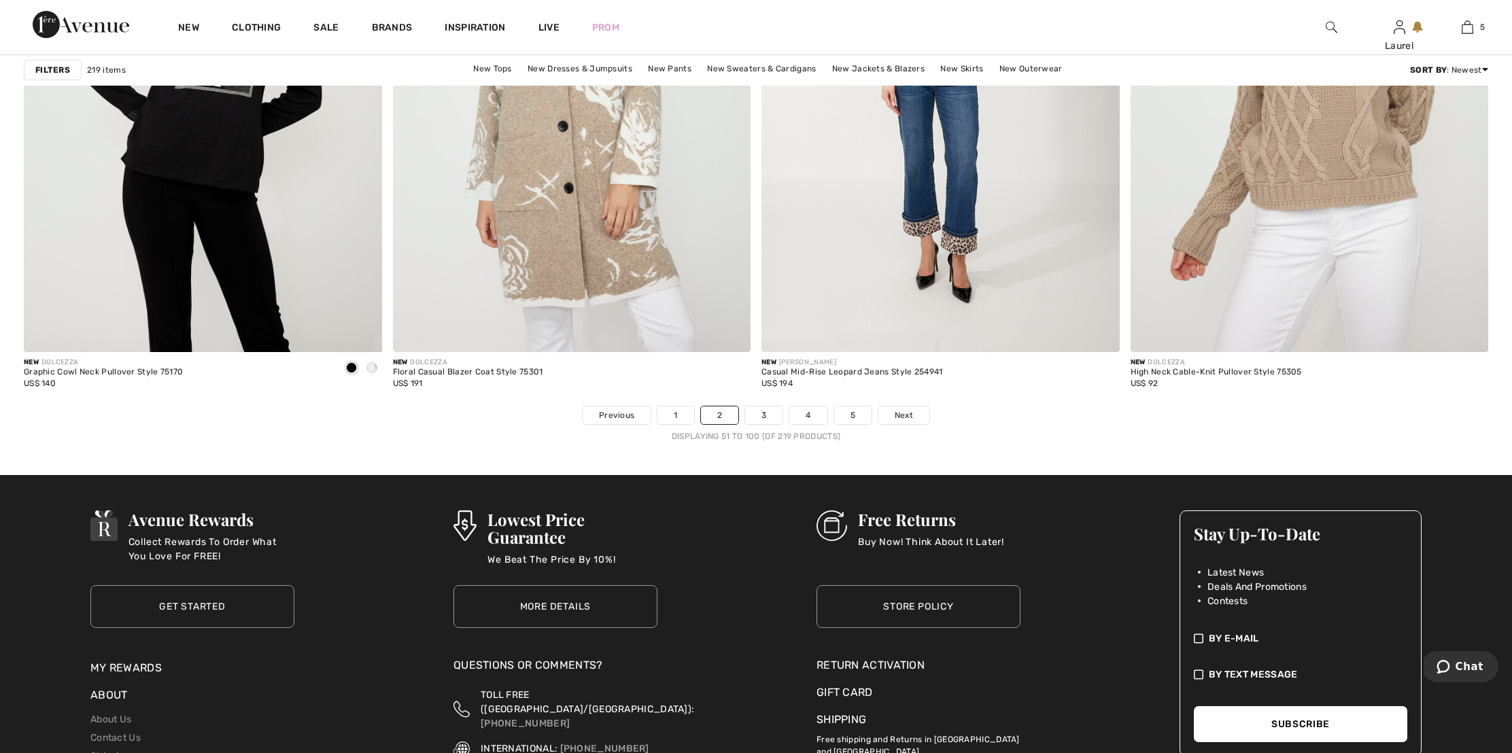
scroll to position [8993, 0]
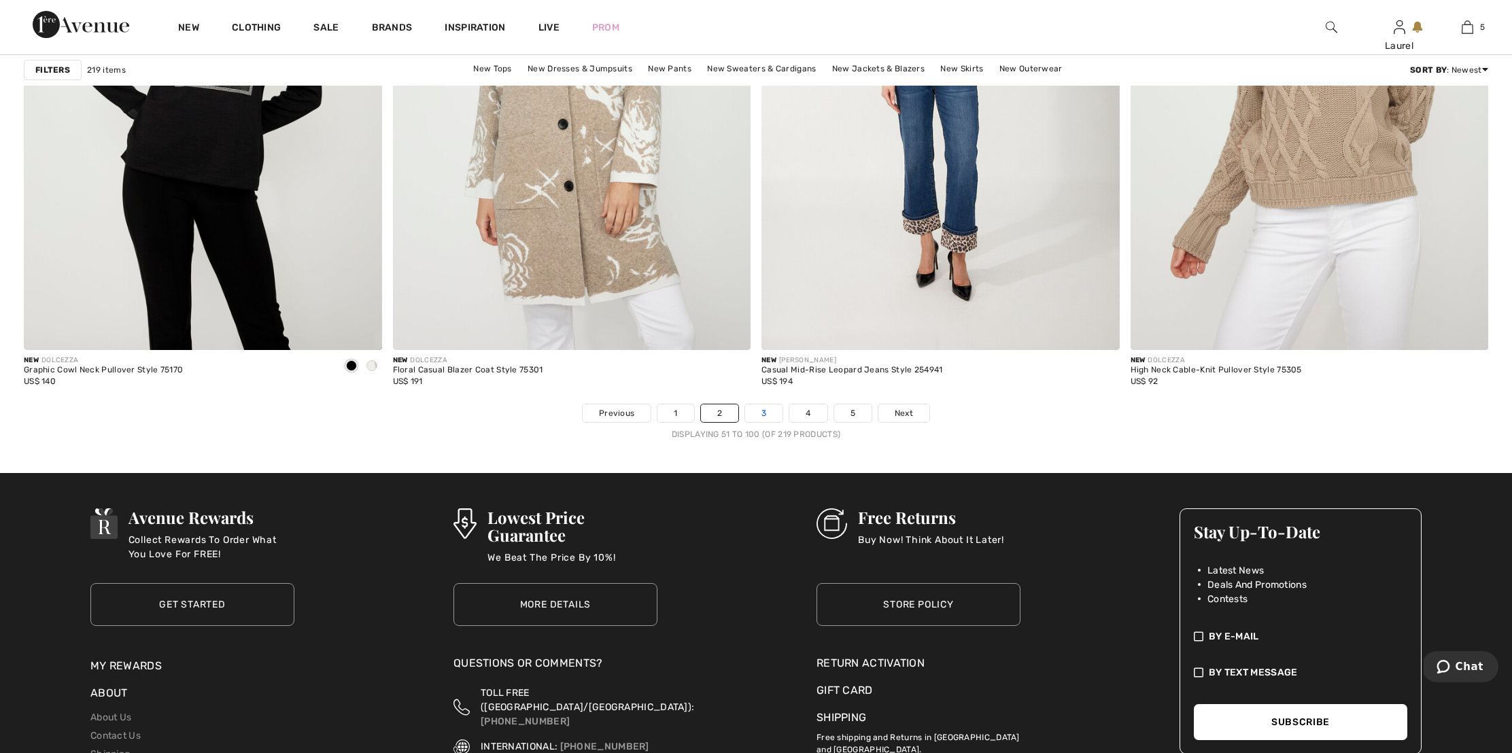
click at [763, 413] on link "3" at bounding box center [763, 413] width 37 height 18
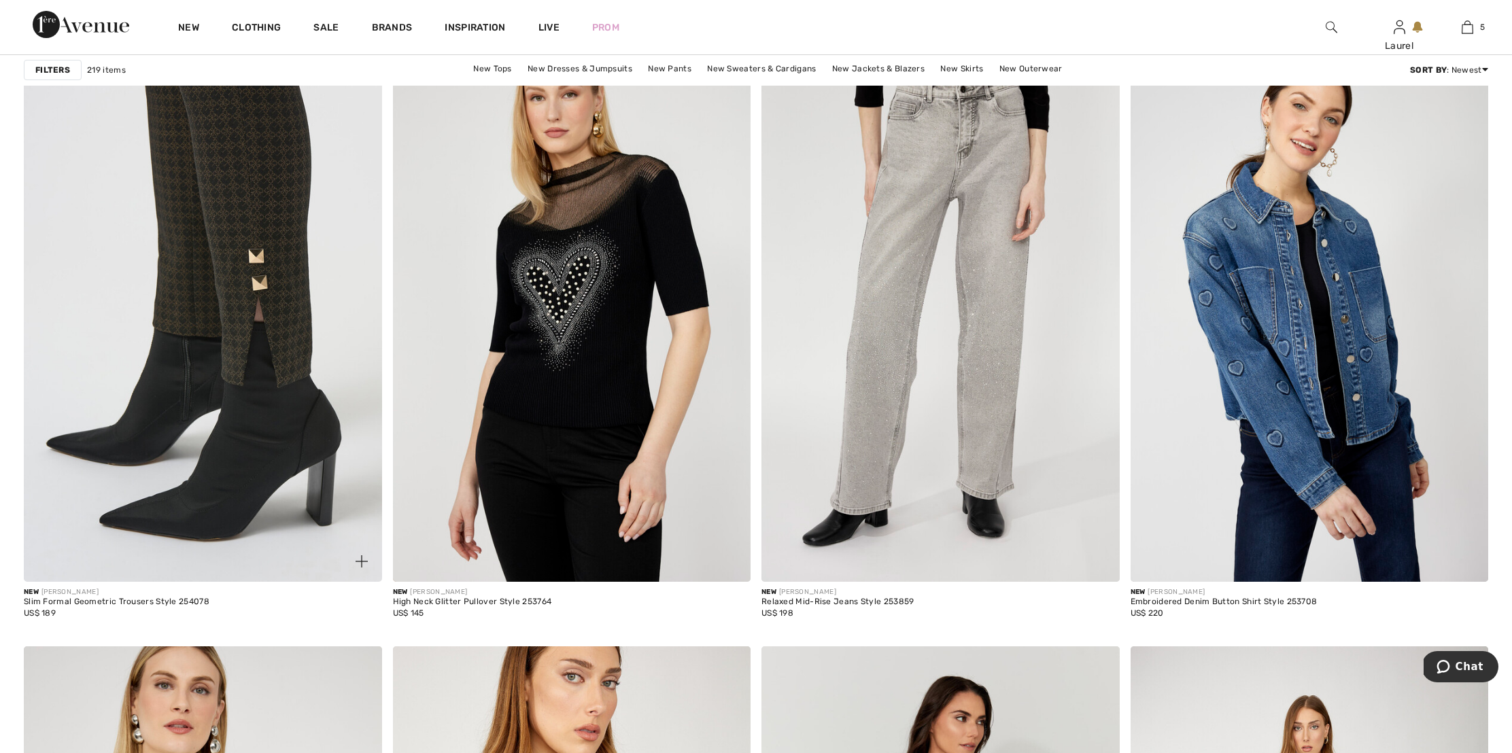
scroll to position [6125, 0]
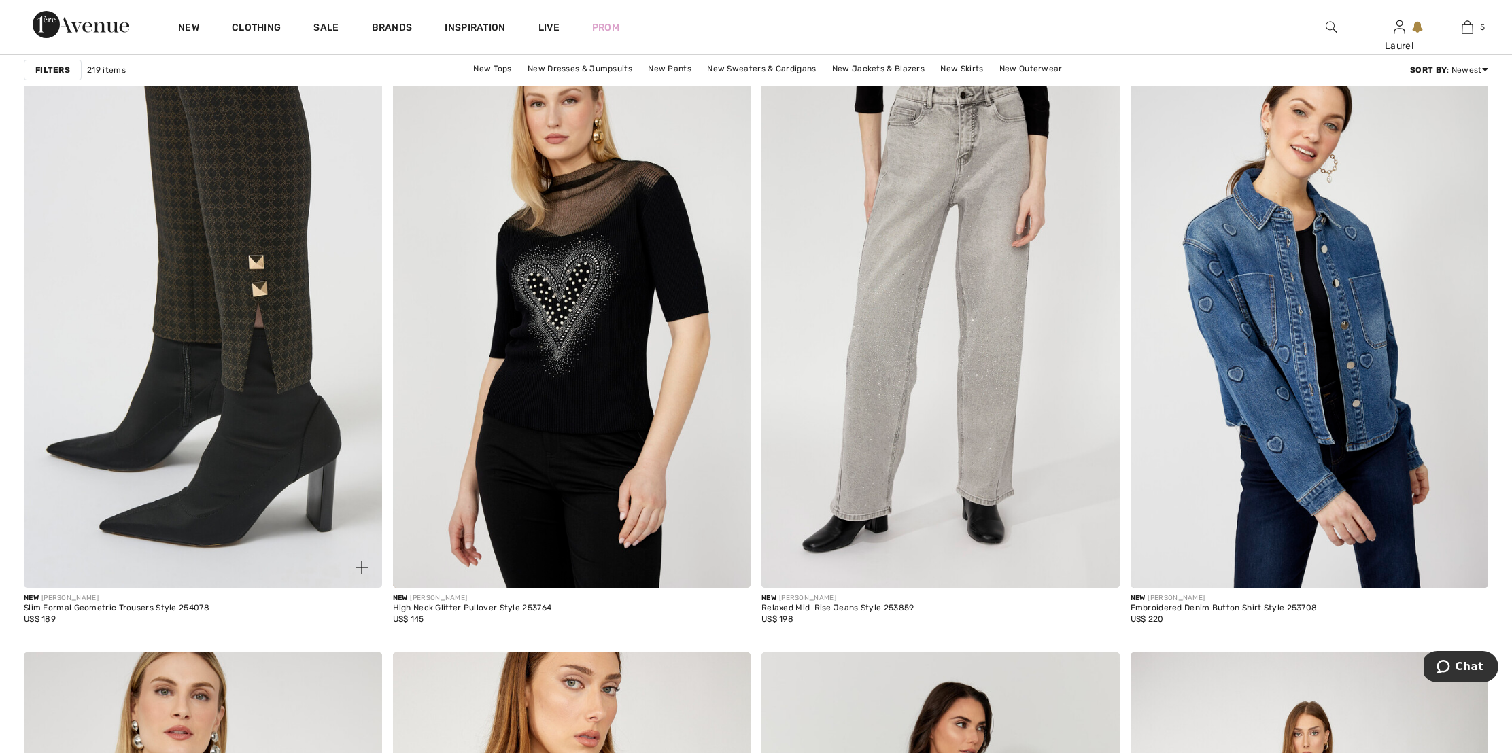
click at [237, 329] on img at bounding box center [203, 320] width 358 height 537
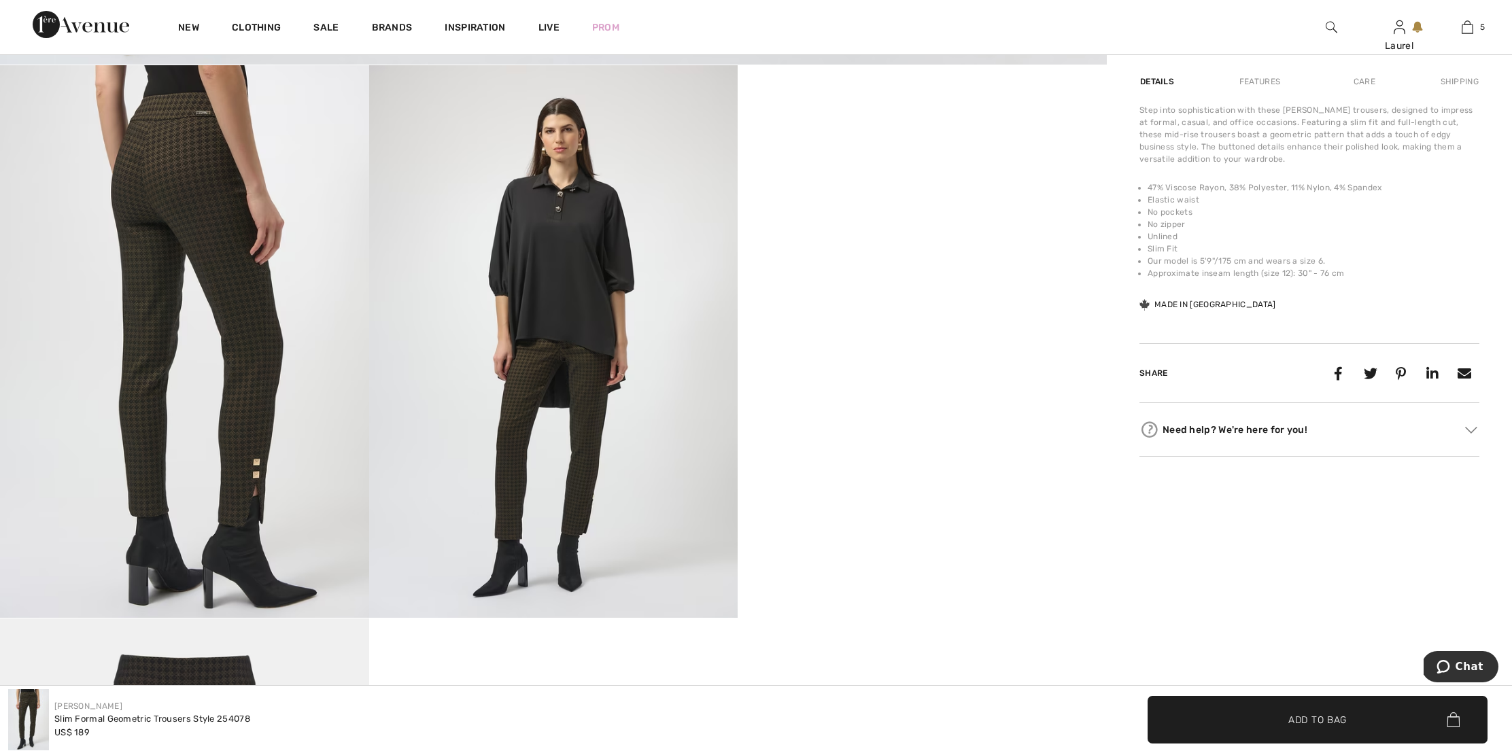
scroll to position [846, 0]
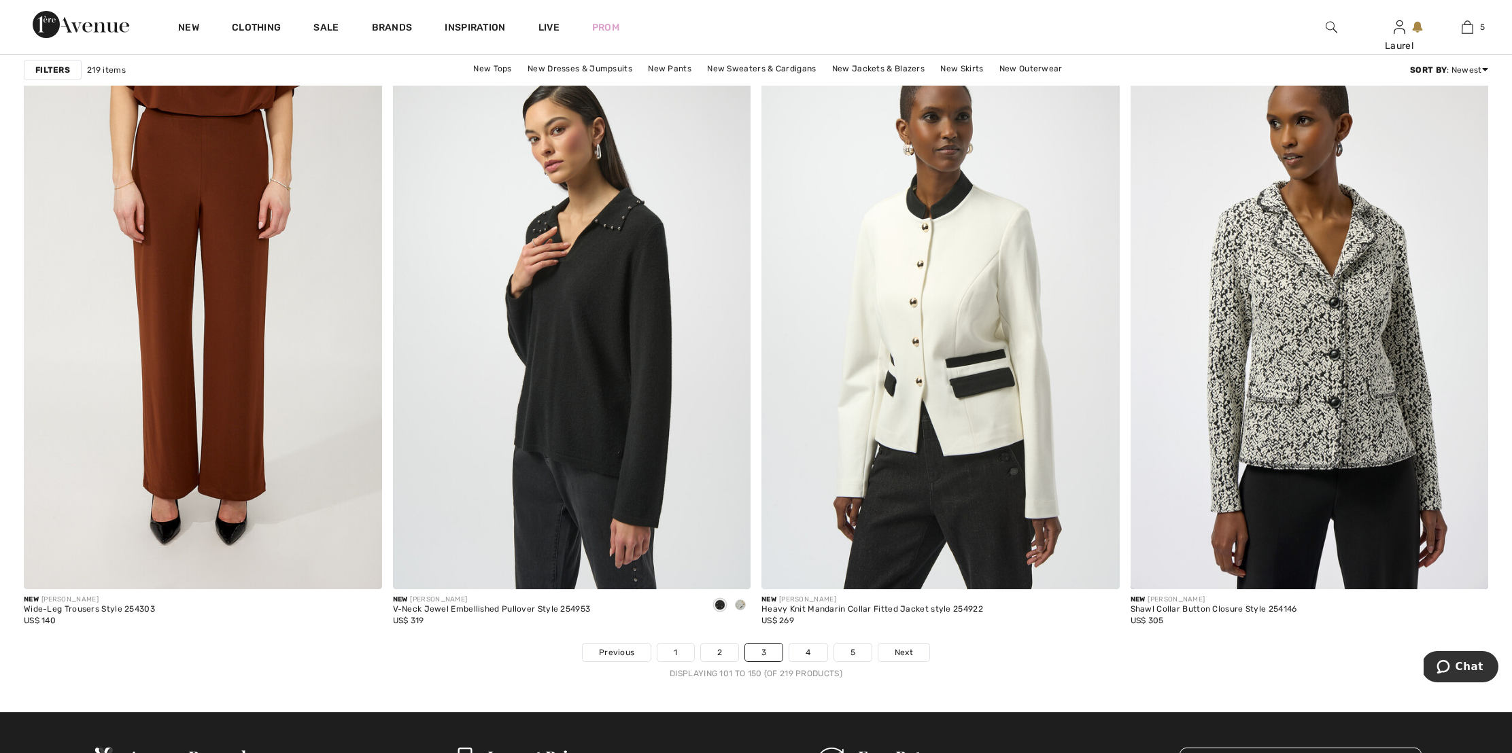
scroll to position [8755, 0]
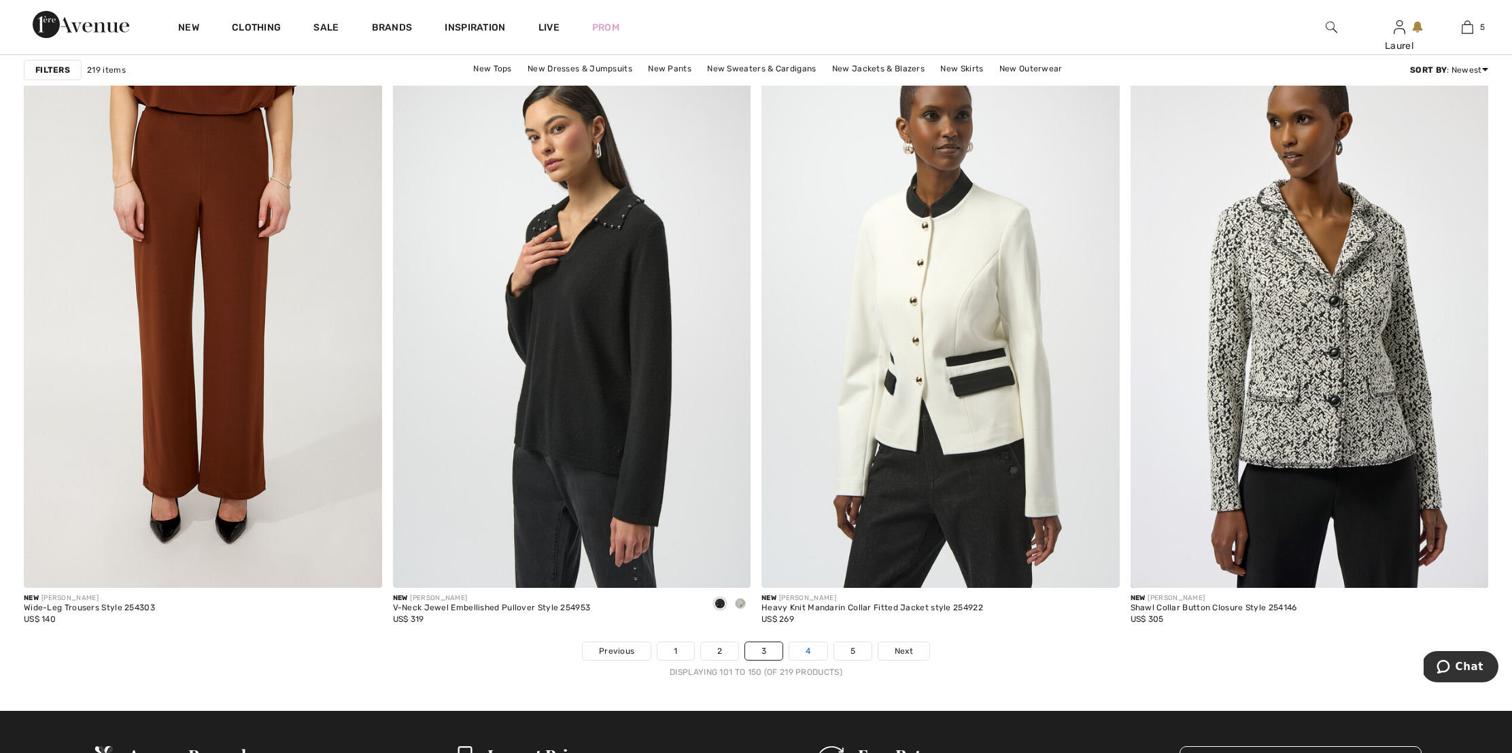
click at [808, 653] on link "4" at bounding box center [807, 651] width 37 height 18
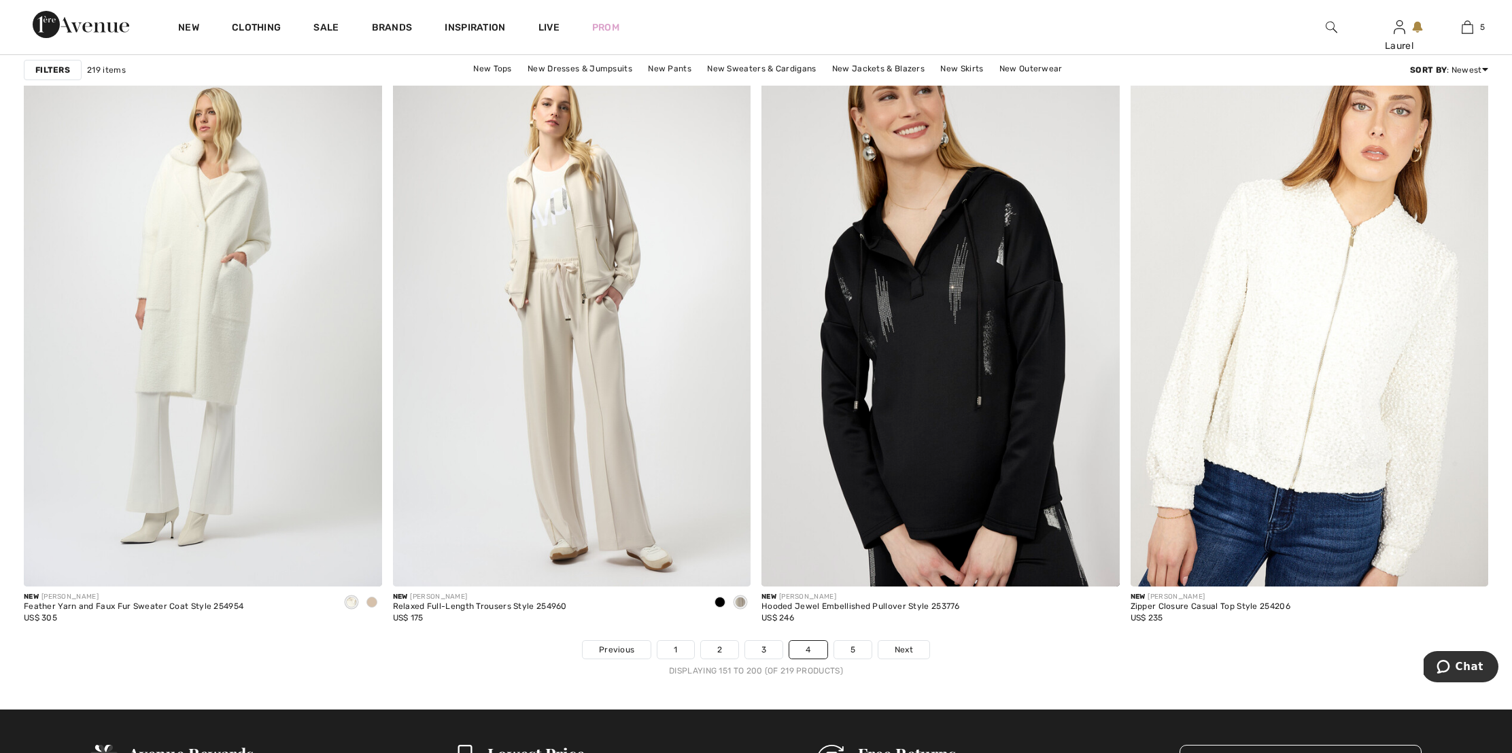
scroll to position [8756, 0]
click at [857, 651] on link "5" at bounding box center [852, 650] width 37 height 18
